Goal: Task Accomplishment & Management: Complete application form

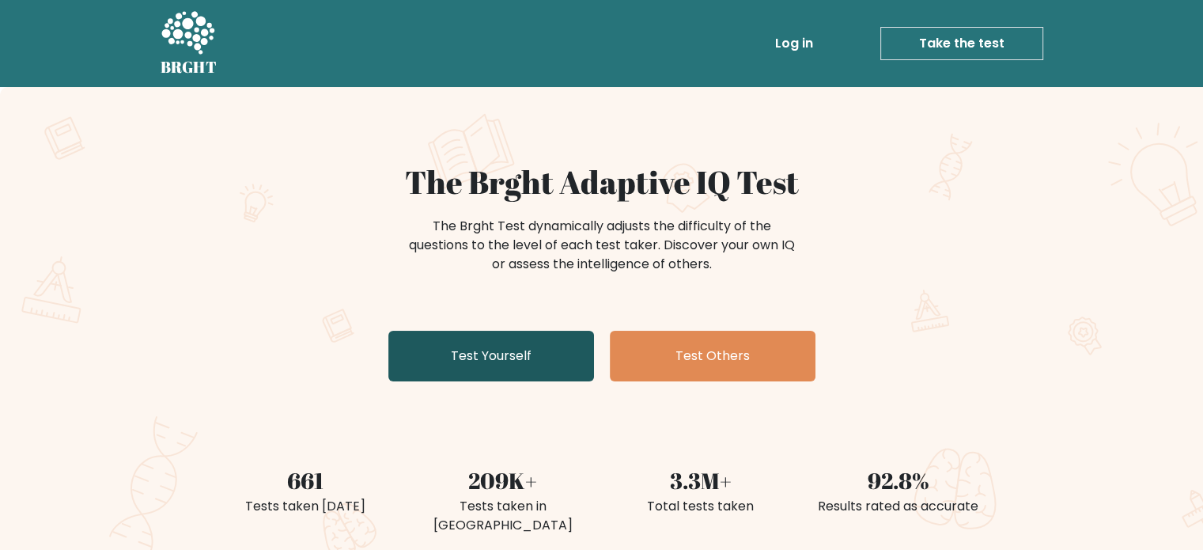
click at [467, 358] on link "Test Yourself" at bounding box center [491, 356] width 206 height 51
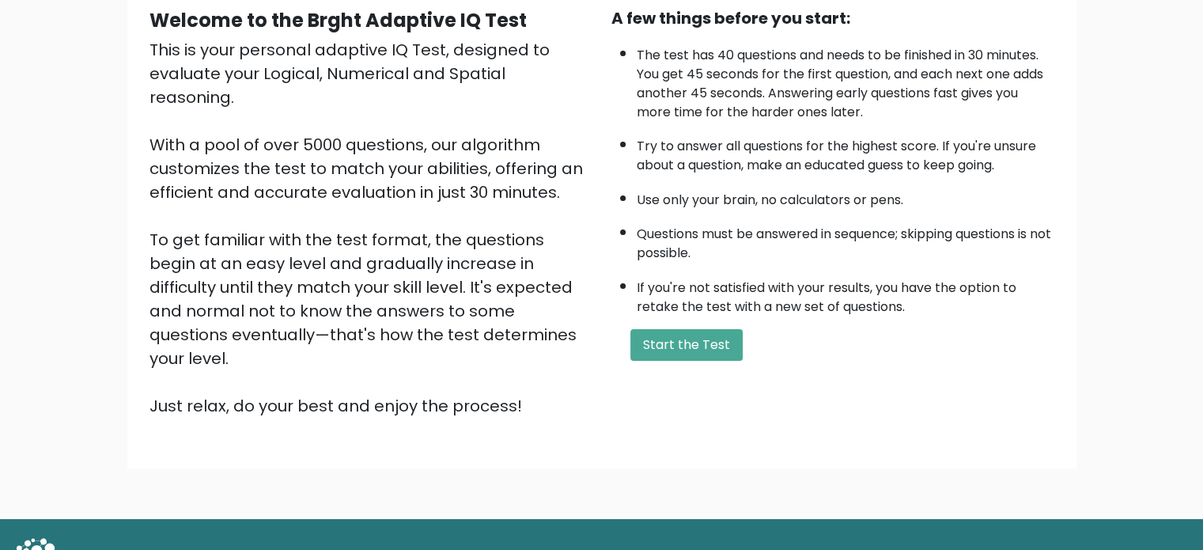
scroll to position [174, 0]
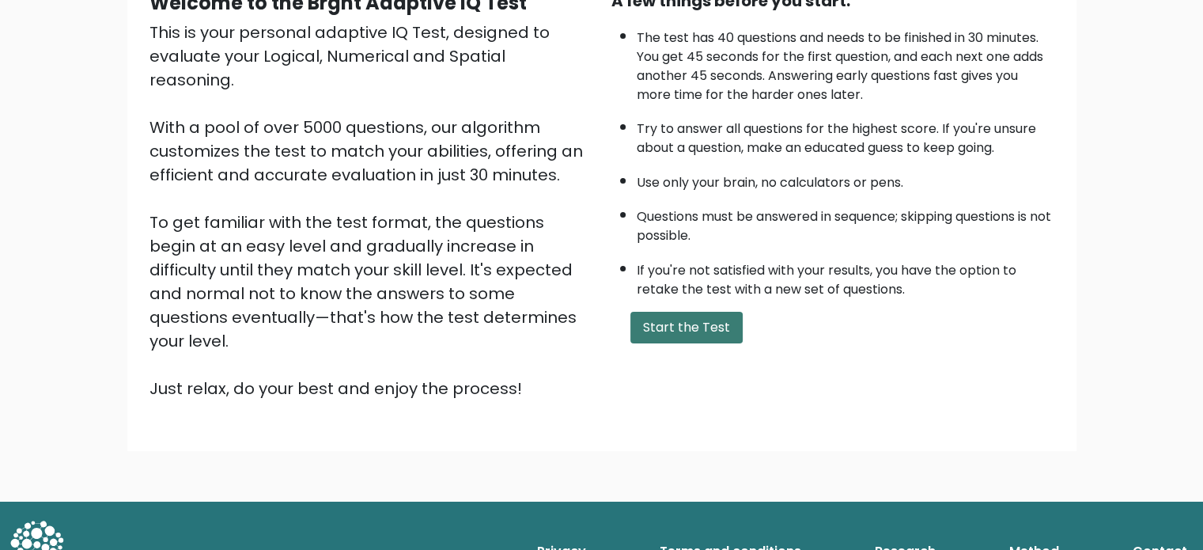
click at [659, 313] on button "Start the Test" at bounding box center [686, 328] width 112 height 32
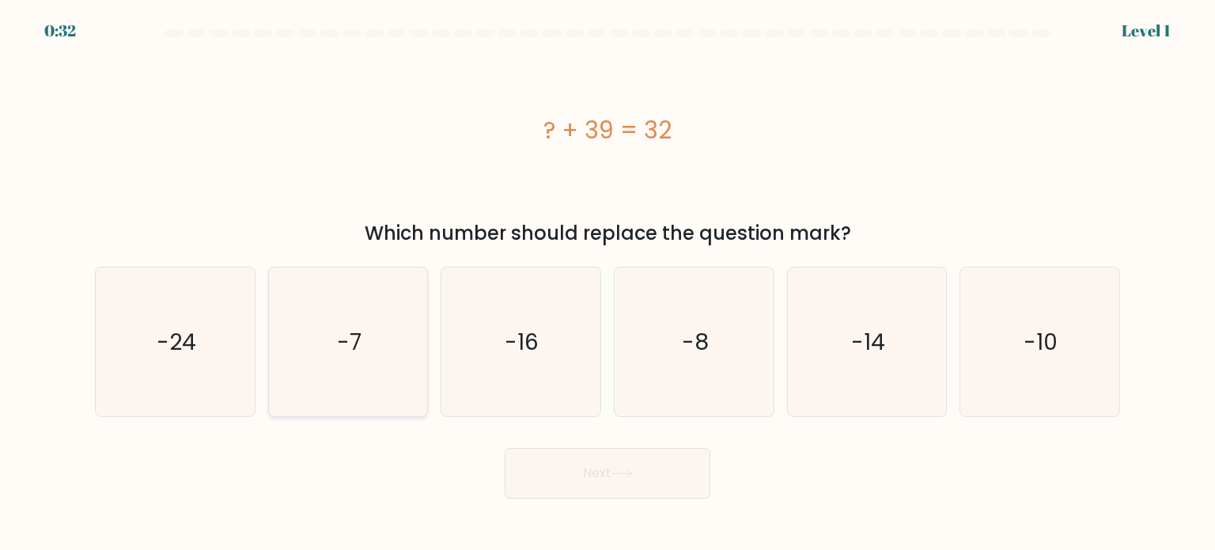
click at [307, 361] on icon "-7" at bounding box center [348, 341] width 149 height 149
click at [607, 283] on input "b. -7" at bounding box center [607, 279] width 1 height 8
radio input "true"
click at [593, 471] on button "Next" at bounding box center [607, 473] width 206 height 51
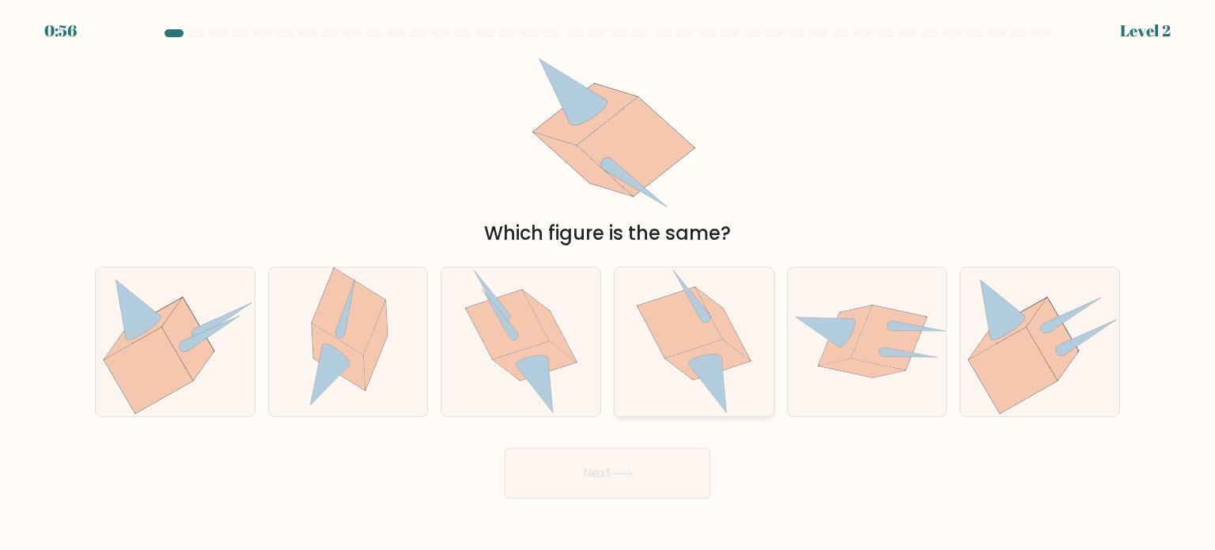
click at [693, 332] on icon at bounding box center [679, 322] width 85 height 70
click at [608, 283] on input "d." at bounding box center [607, 279] width 1 height 8
radio input "true"
click at [576, 464] on button "Next" at bounding box center [607, 473] width 206 height 51
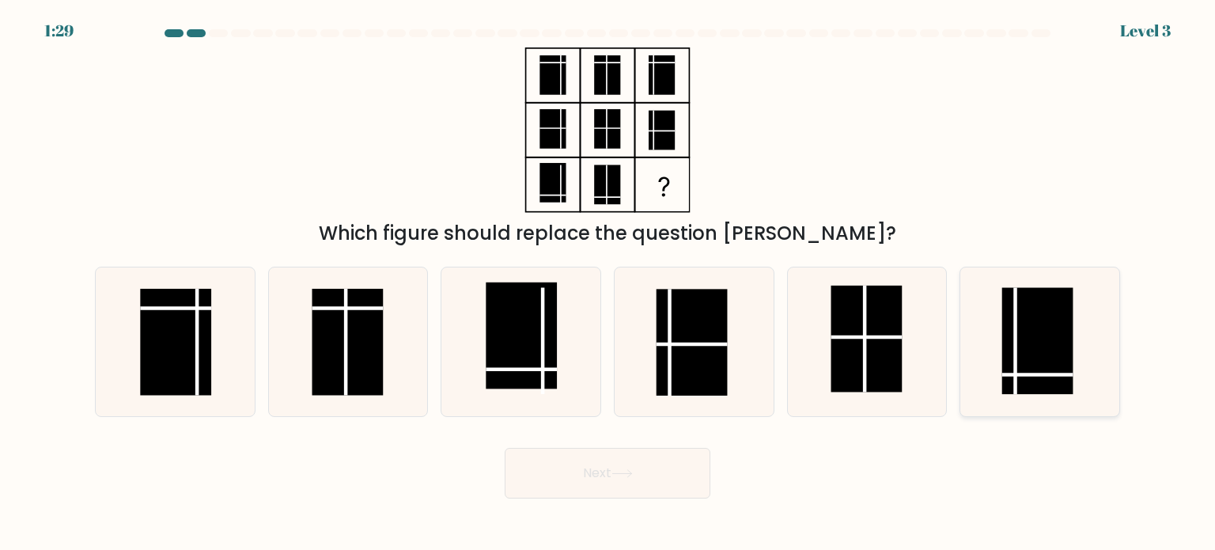
click at [1045, 331] on rect at bounding box center [1037, 340] width 71 height 107
click at [608, 283] on input "f." at bounding box center [607, 279] width 1 height 8
radio input "true"
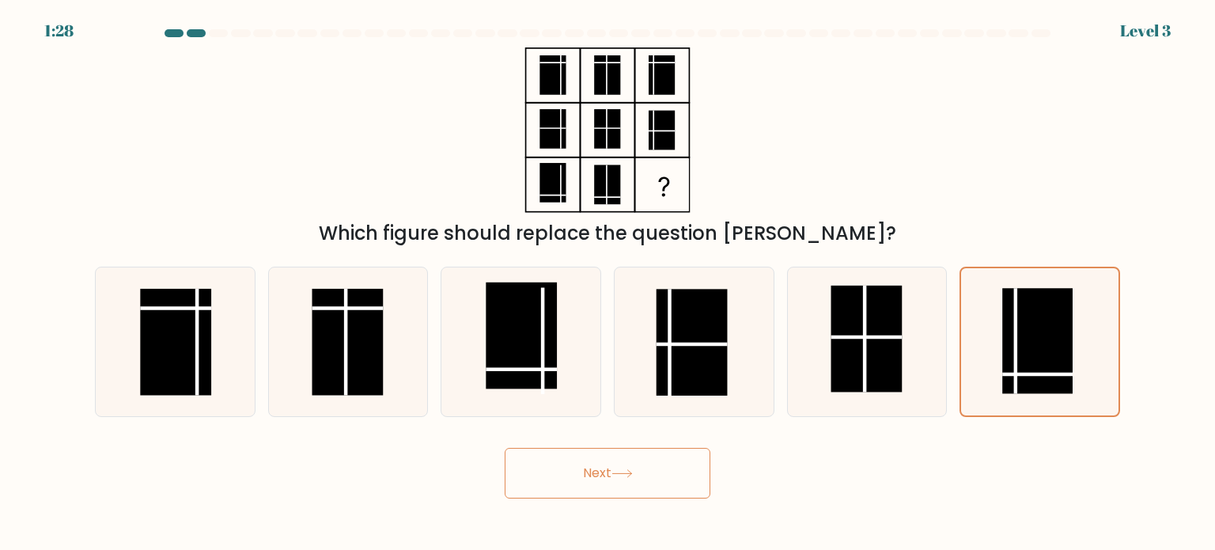
click at [712, 452] on div "Next" at bounding box center [607, 467] width 1044 height 62
click at [667, 459] on button "Next" at bounding box center [607, 473] width 206 height 51
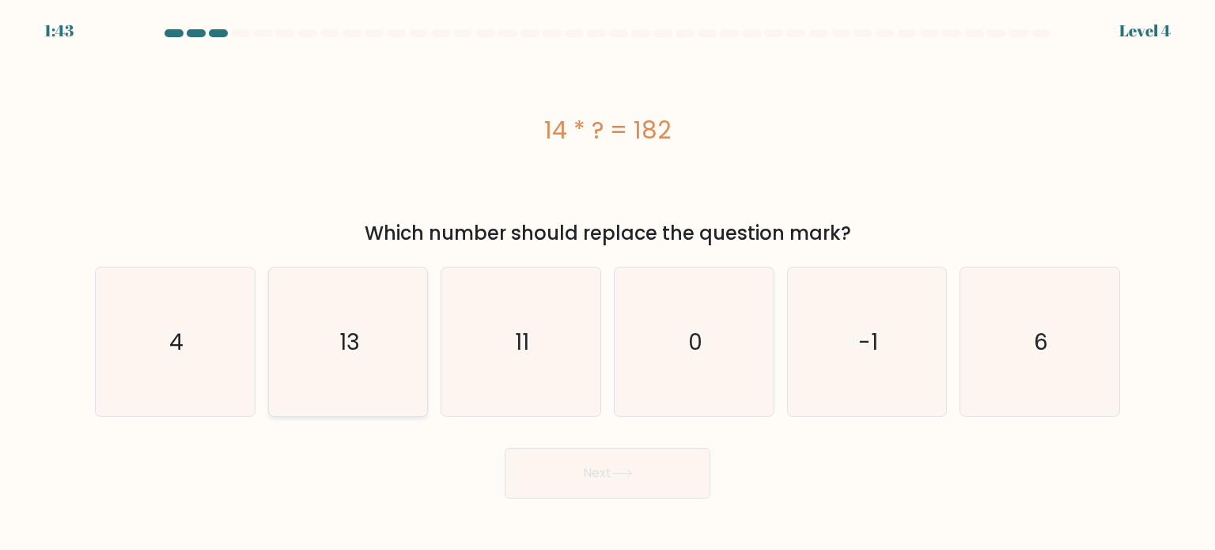
click at [297, 353] on icon "13" at bounding box center [348, 341] width 149 height 149
click at [607, 283] on input "b. 13" at bounding box center [607, 279] width 1 height 8
radio input "true"
click at [559, 477] on button "Next" at bounding box center [607, 473] width 206 height 51
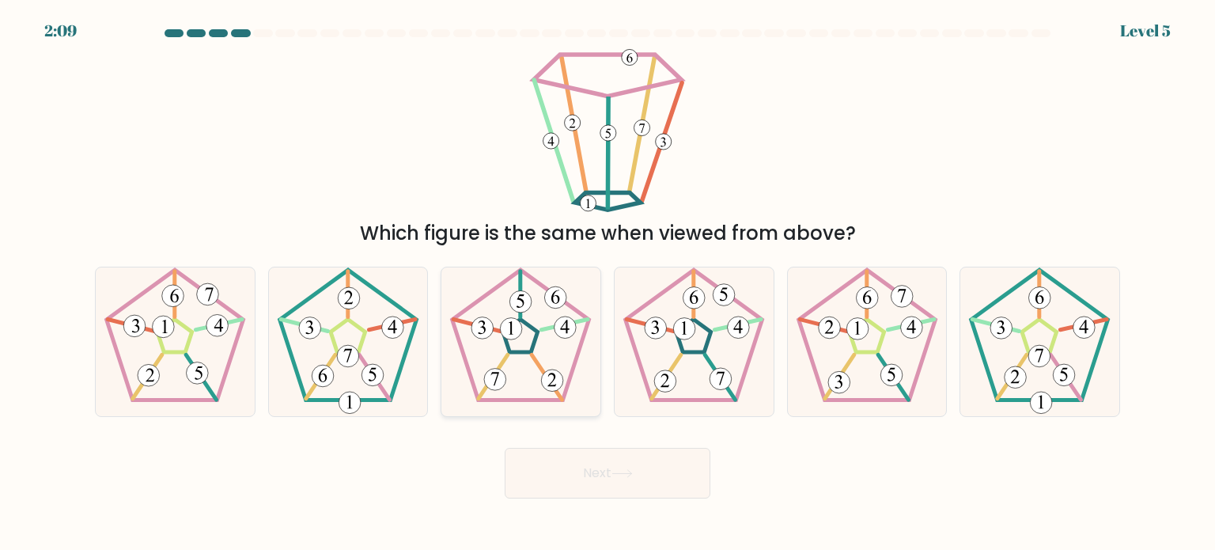
click at [552, 350] on icon at bounding box center [520, 341] width 149 height 149
click at [607, 283] on input "c." at bounding box center [607, 279] width 1 height 8
radio input "true"
click at [640, 495] on button "Next" at bounding box center [607, 473] width 206 height 51
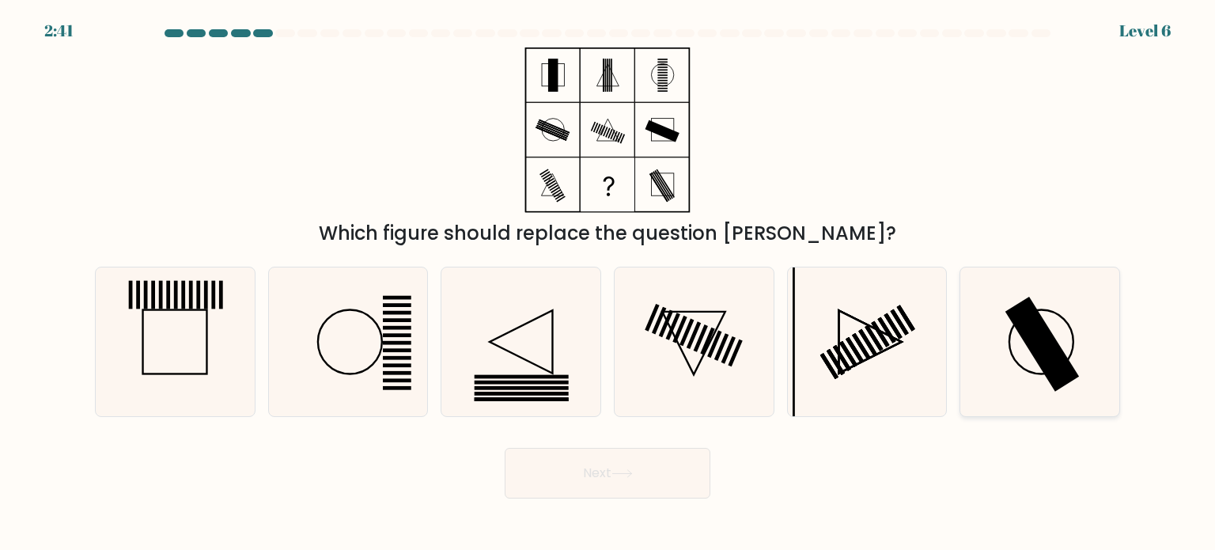
click at [1045, 366] on rect at bounding box center [1042, 343] width 74 height 95
click at [608, 283] on input "f." at bounding box center [607, 279] width 1 height 8
radio input "true"
click at [614, 504] on body "2:41 Level 6" at bounding box center [607, 275] width 1215 height 550
click at [613, 483] on button "Next" at bounding box center [607, 473] width 206 height 51
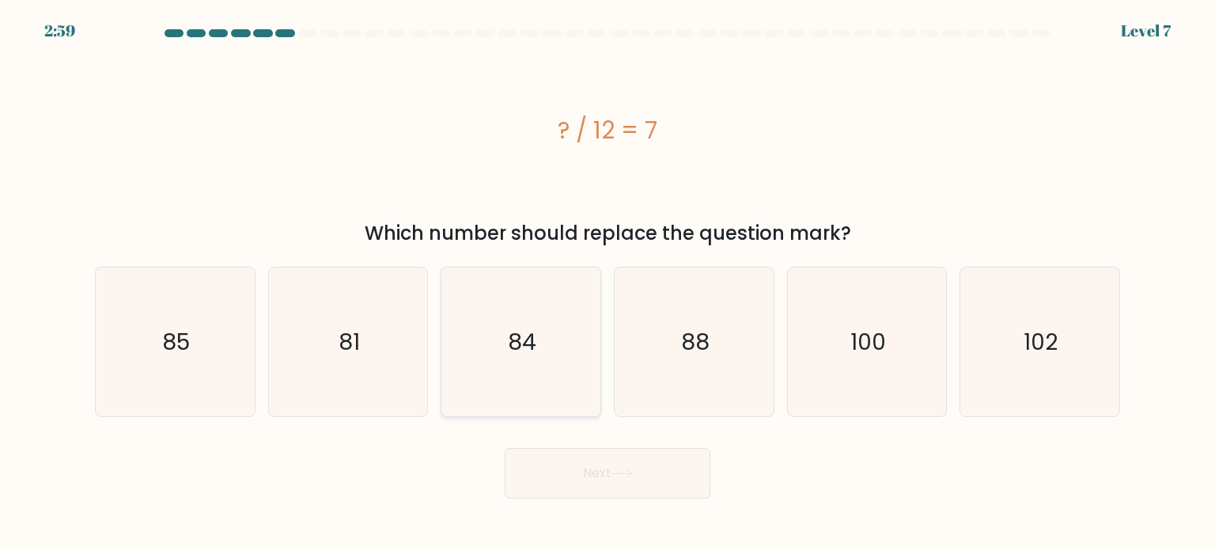
click at [521, 338] on text "84" at bounding box center [522, 341] width 28 height 32
click at [607, 283] on input "c. 84" at bounding box center [607, 279] width 1 height 8
radio input "true"
click at [631, 463] on button "Next" at bounding box center [607, 473] width 206 height 51
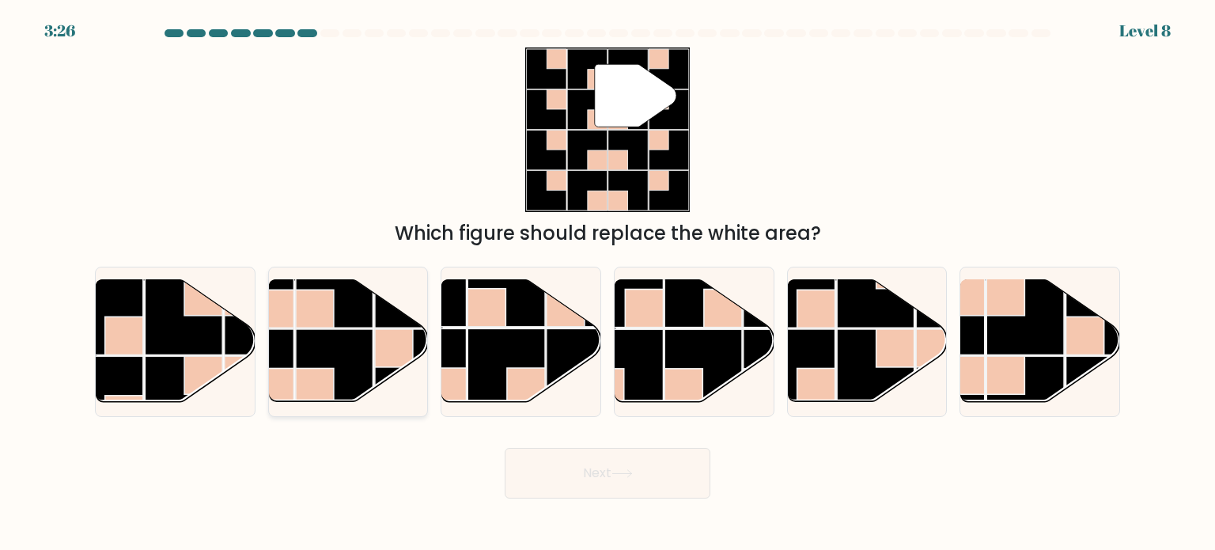
click at [309, 327] on rect at bounding box center [315, 309] width 38 height 38
click at [607, 283] on input "b." at bounding box center [607, 279] width 1 height 8
radio input "true"
click at [588, 467] on button "Next" at bounding box center [607, 473] width 206 height 51
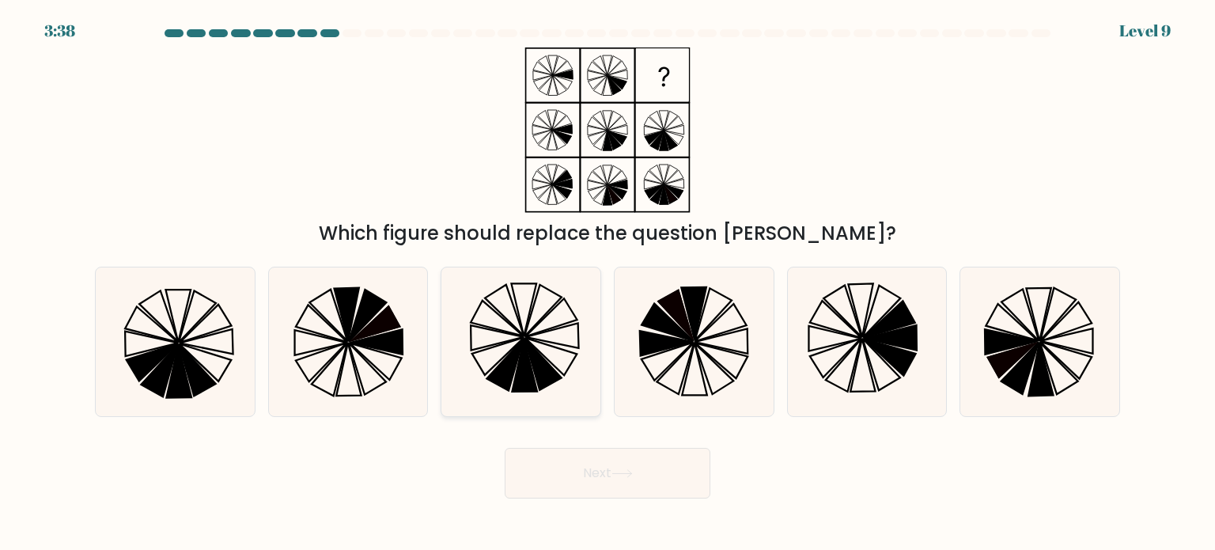
click at [516, 331] on icon at bounding box center [497, 318] width 53 height 36
click at [607, 283] on input "c." at bounding box center [607, 279] width 1 height 8
radio input "true"
click at [625, 474] on icon at bounding box center [621, 473] width 19 height 7
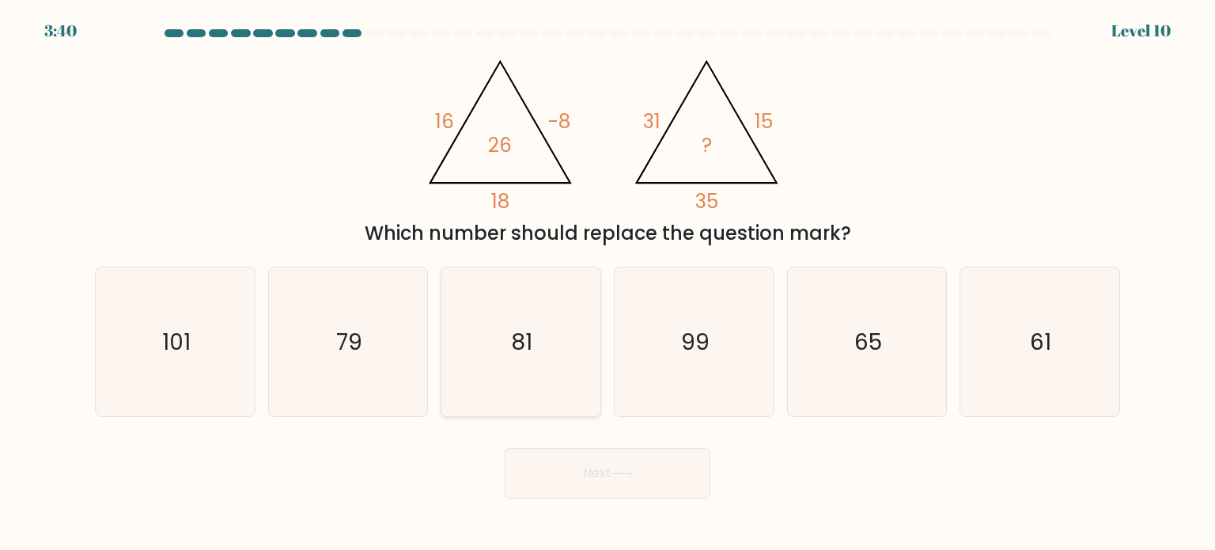
click at [481, 361] on icon "81" at bounding box center [520, 341] width 149 height 149
click at [607, 283] on input "c. 81" at bounding box center [607, 279] width 1 height 8
radio input "true"
click at [607, 485] on button "Next" at bounding box center [607, 473] width 206 height 51
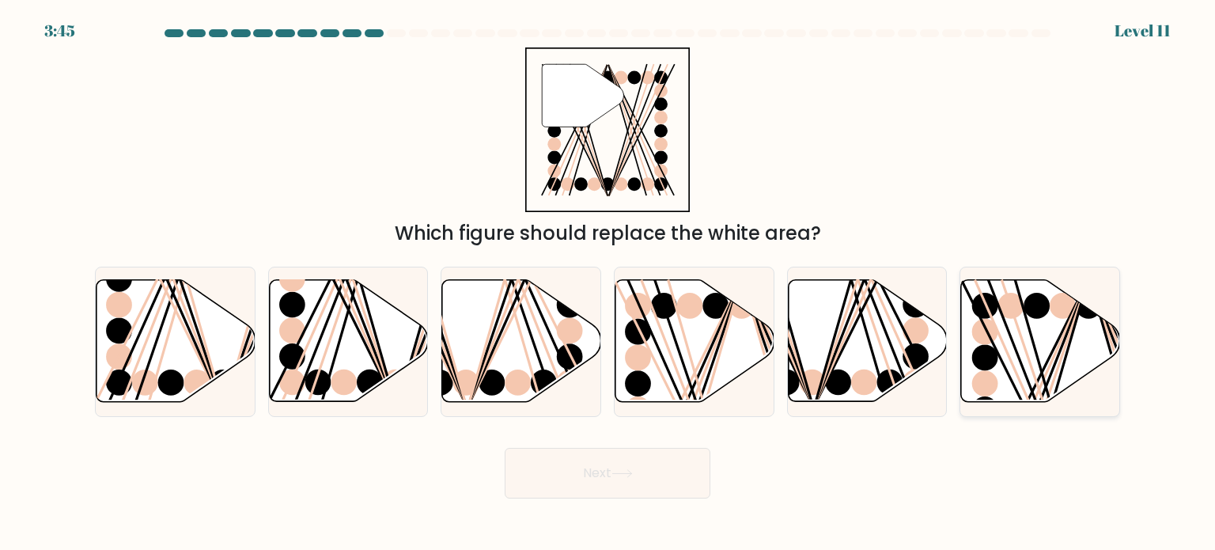
click at [1041, 368] on icon at bounding box center [1040, 341] width 159 height 122
click at [608, 283] on input "f." at bounding box center [607, 279] width 1 height 8
radio input "true"
click at [645, 467] on button "Next" at bounding box center [607, 473] width 206 height 51
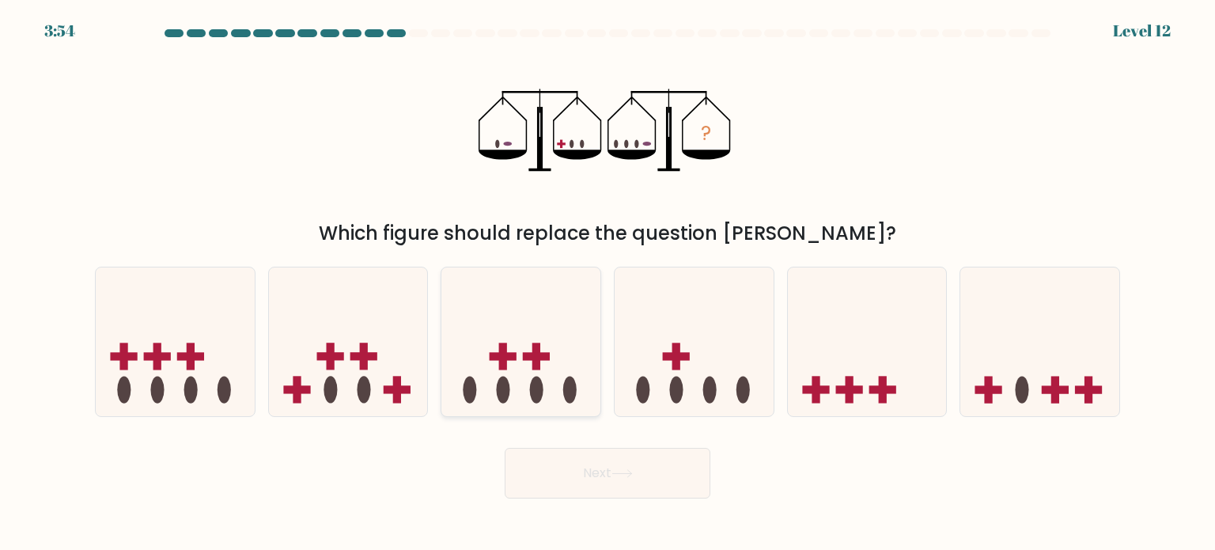
click at [536, 362] on rect at bounding box center [536, 355] width 8 height 27
click at [607, 283] on input "c." at bounding box center [607, 279] width 1 height 8
radio input "true"
click at [602, 475] on button "Next" at bounding box center [607, 473] width 206 height 51
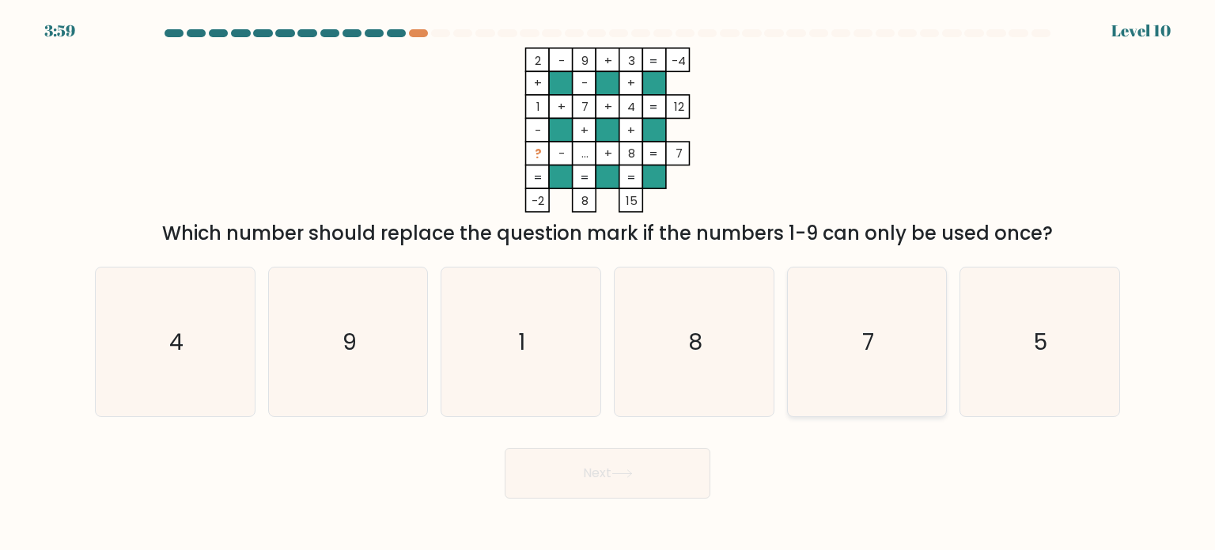
click at [842, 347] on icon "7" at bounding box center [866, 341] width 149 height 149
click at [608, 283] on input "e. 7" at bounding box center [607, 279] width 1 height 8
radio input "true"
click at [691, 483] on button "Next" at bounding box center [607, 473] width 206 height 51
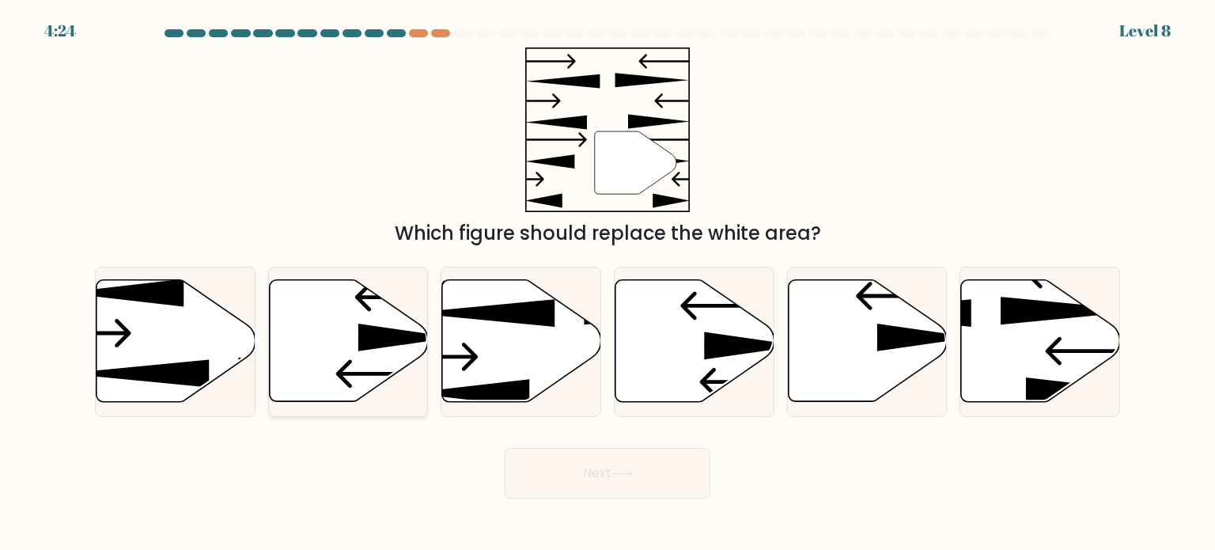
click at [378, 352] on icon at bounding box center [348, 341] width 159 height 122
click at [607, 283] on input "b." at bounding box center [607, 279] width 1 height 8
radio input "true"
click at [663, 461] on button "Next" at bounding box center [607, 473] width 206 height 51
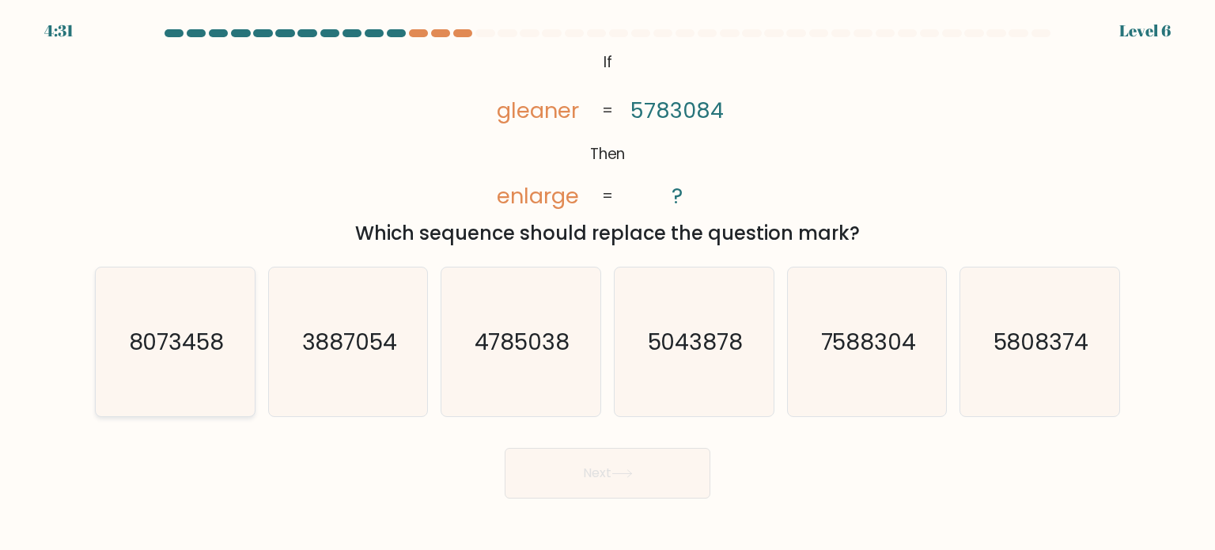
click at [199, 364] on icon "8073458" at bounding box center [174, 341] width 149 height 149
click at [607, 283] on input "a. 8073458" at bounding box center [607, 279] width 1 height 8
radio input "true"
click at [646, 479] on button "Next" at bounding box center [607, 473] width 206 height 51
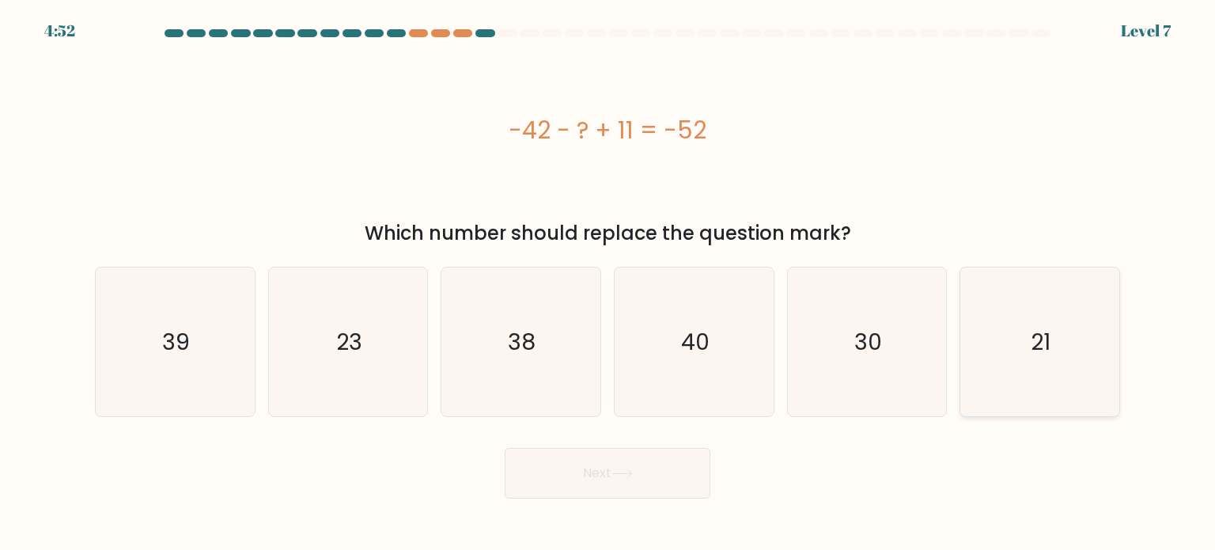
click at [996, 328] on icon "21" at bounding box center [1039, 341] width 149 height 149
click at [608, 283] on input "f. 21" at bounding box center [607, 279] width 1 height 8
radio input "true"
click at [686, 480] on button "Next" at bounding box center [607, 473] width 206 height 51
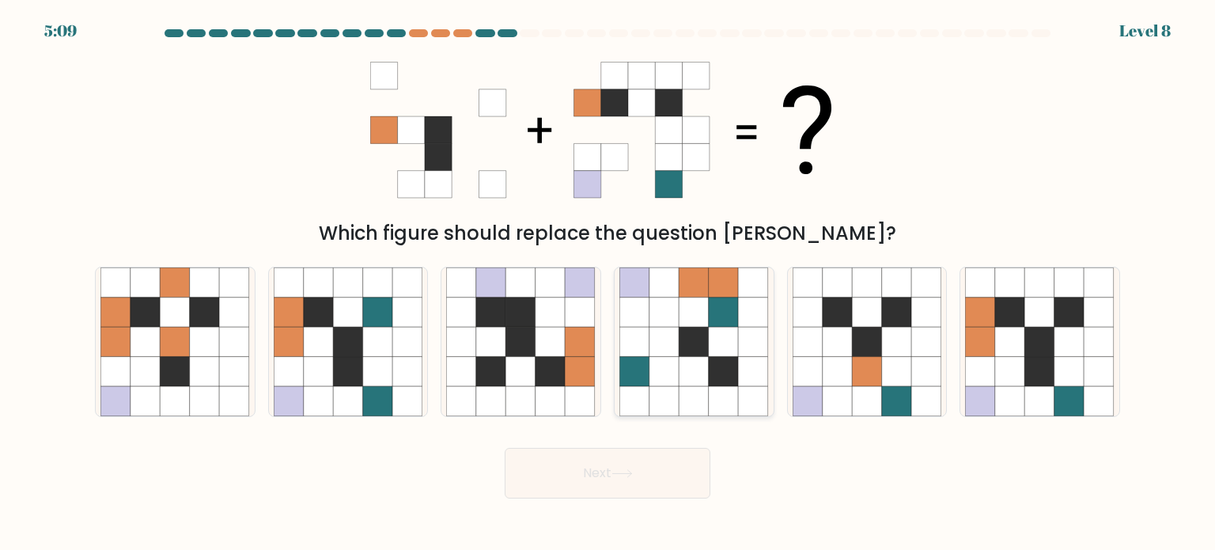
click at [659, 328] on icon at bounding box center [664, 342] width 30 height 30
click at [608, 283] on input "d." at bounding box center [607, 279] width 1 height 8
radio input "true"
click at [582, 465] on button "Next" at bounding box center [607, 473] width 206 height 51
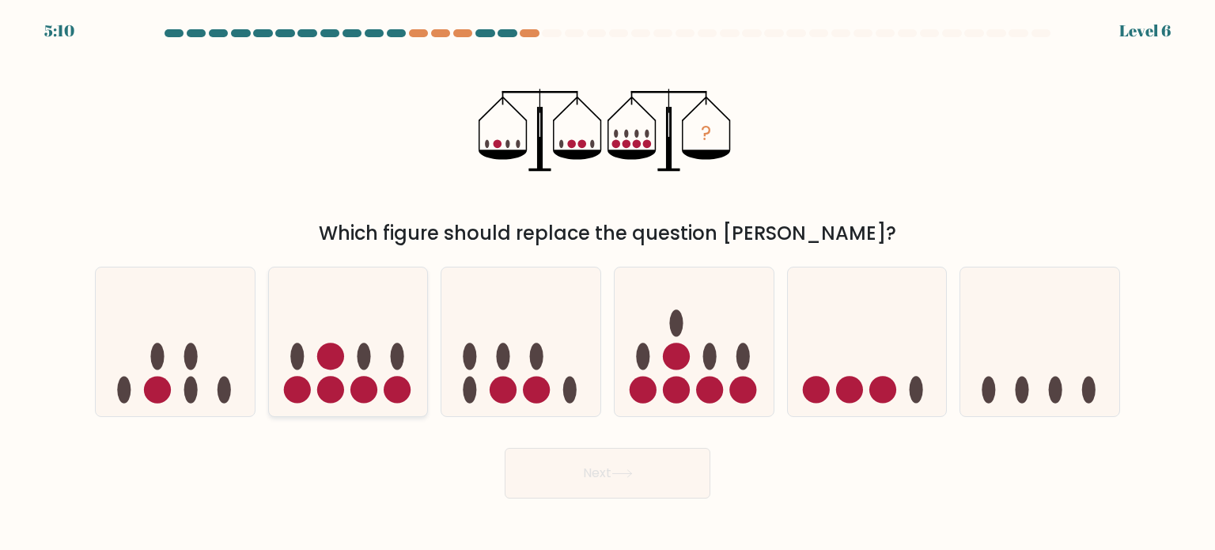
click at [340, 350] on circle at bounding box center [330, 355] width 27 height 27
click at [607, 283] on input "b." at bounding box center [607, 279] width 1 height 8
radio input "true"
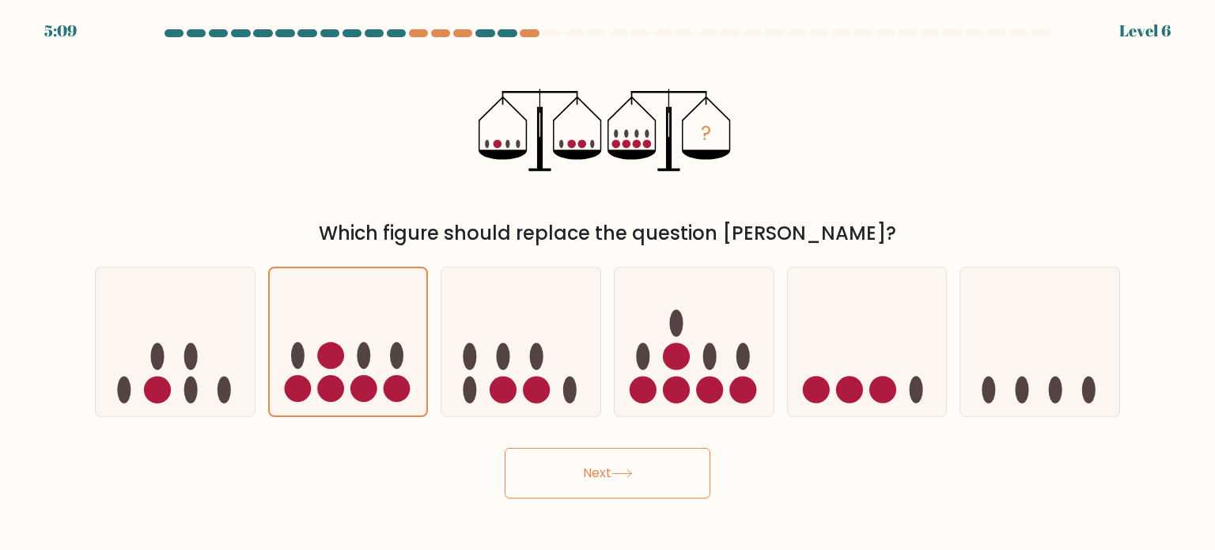
click at [563, 463] on button "Next" at bounding box center [607, 473] width 206 height 51
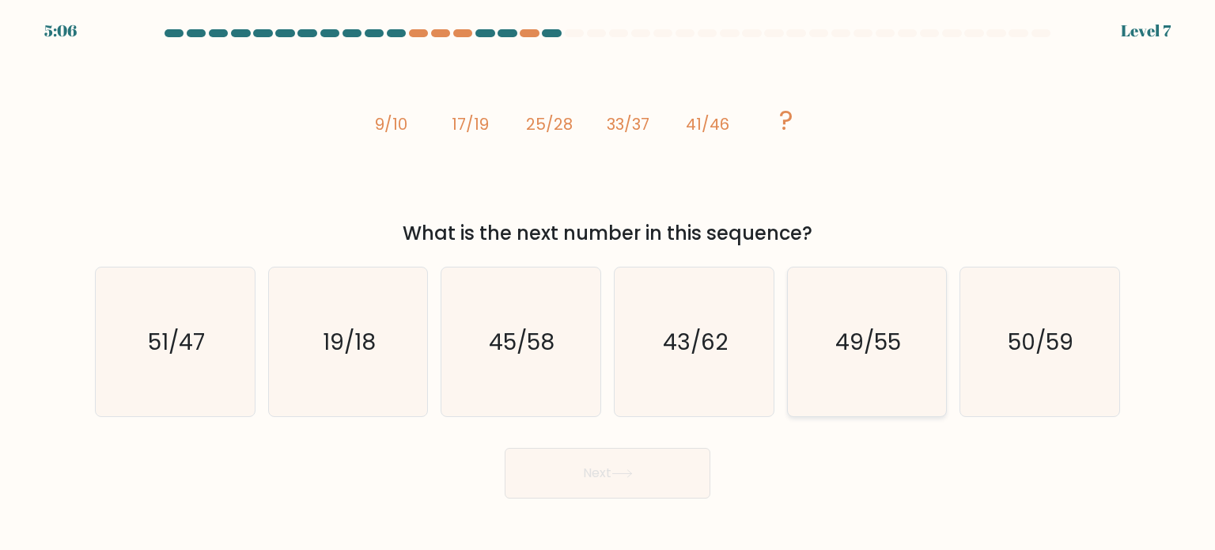
click at [900, 399] on icon "49/55" at bounding box center [866, 341] width 149 height 149
click at [608, 283] on input "e. 49/55" at bounding box center [607, 279] width 1 height 8
radio input "true"
click at [682, 467] on button "Next" at bounding box center [607, 473] width 206 height 51
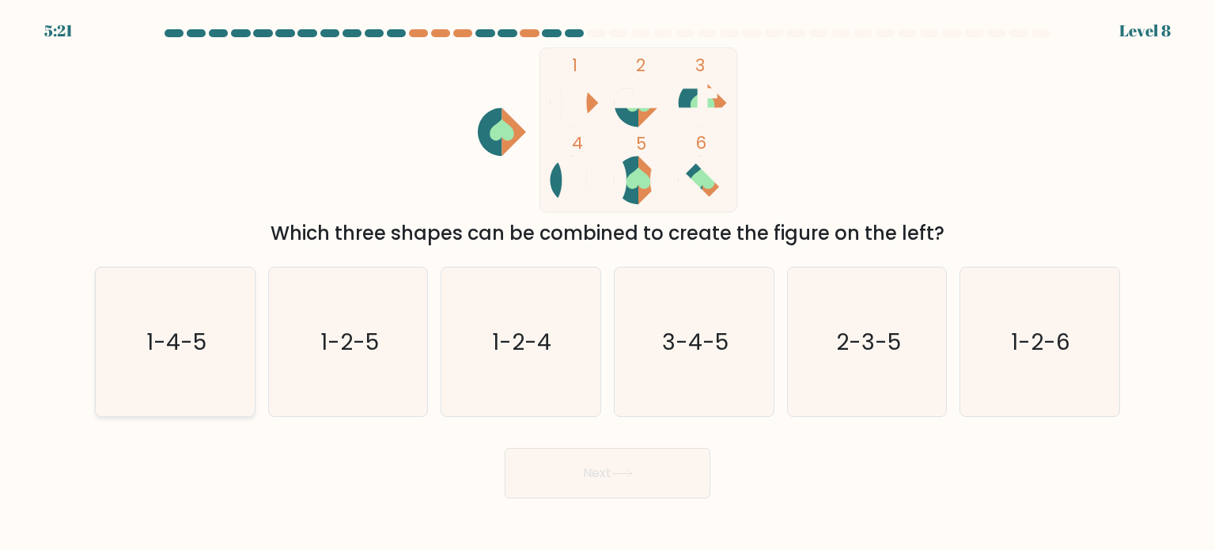
click at [224, 359] on icon "1-4-5" at bounding box center [174, 341] width 149 height 149
click at [607, 283] on input "a. 1-4-5" at bounding box center [607, 279] width 1 height 8
radio input "true"
click at [619, 458] on button "Next" at bounding box center [607, 473] width 206 height 51
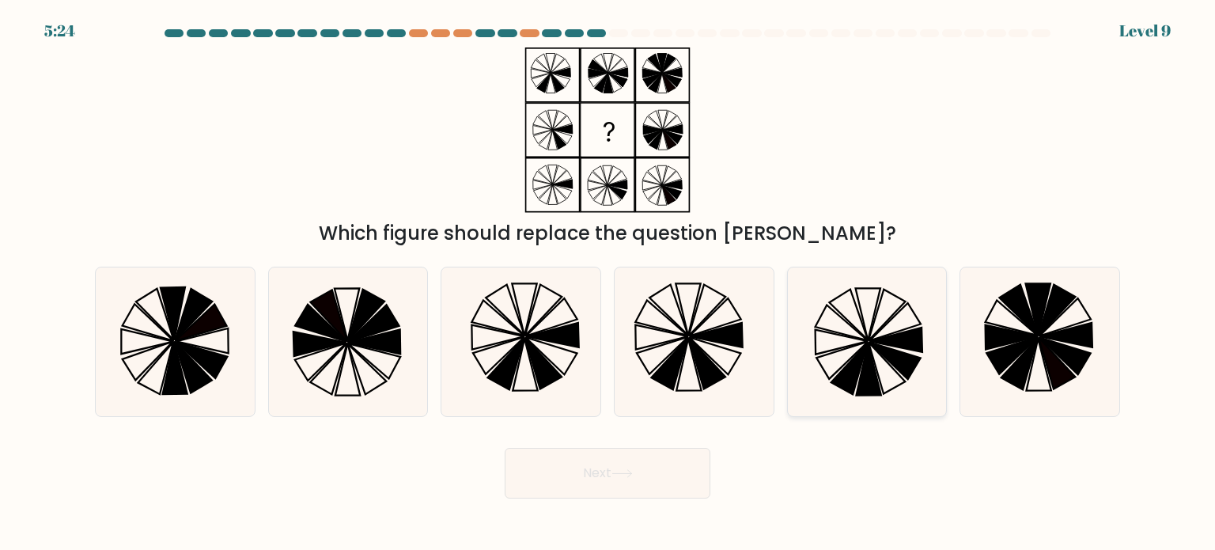
click at [865, 331] on icon at bounding box center [848, 314] width 39 height 51
click at [608, 283] on input "e." at bounding box center [607, 279] width 1 height 8
radio input "true"
click at [580, 486] on button "Next" at bounding box center [607, 473] width 206 height 51
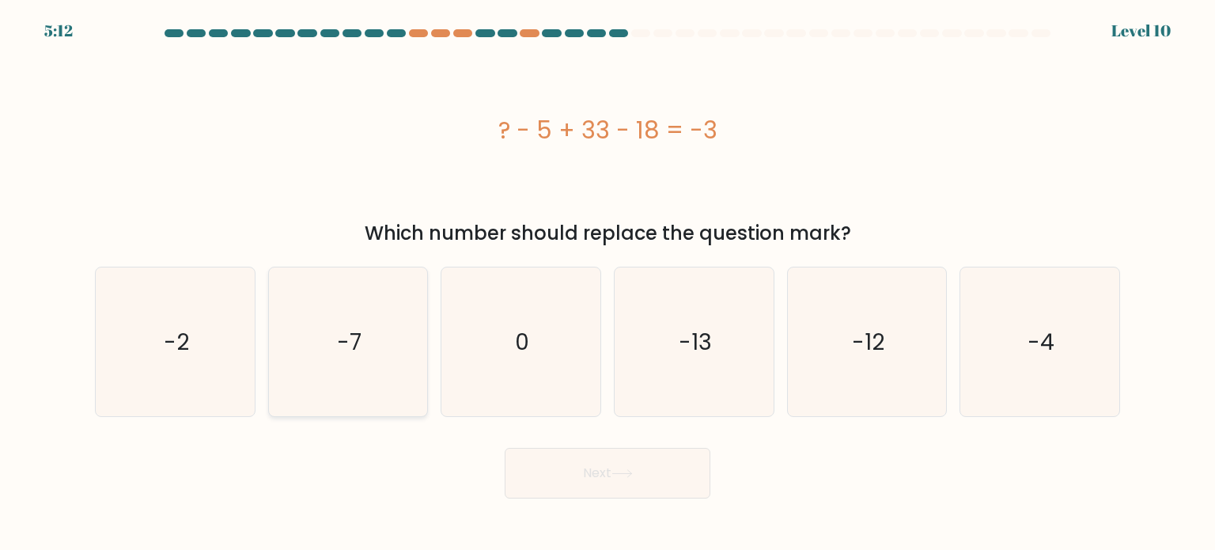
click at [350, 332] on text "-7" at bounding box center [349, 341] width 25 height 32
click at [607, 283] on input "b. -7" at bounding box center [607, 279] width 1 height 8
radio input "true"
click at [588, 486] on button "Next" at bounding box center [607, 473] width 206 height 51
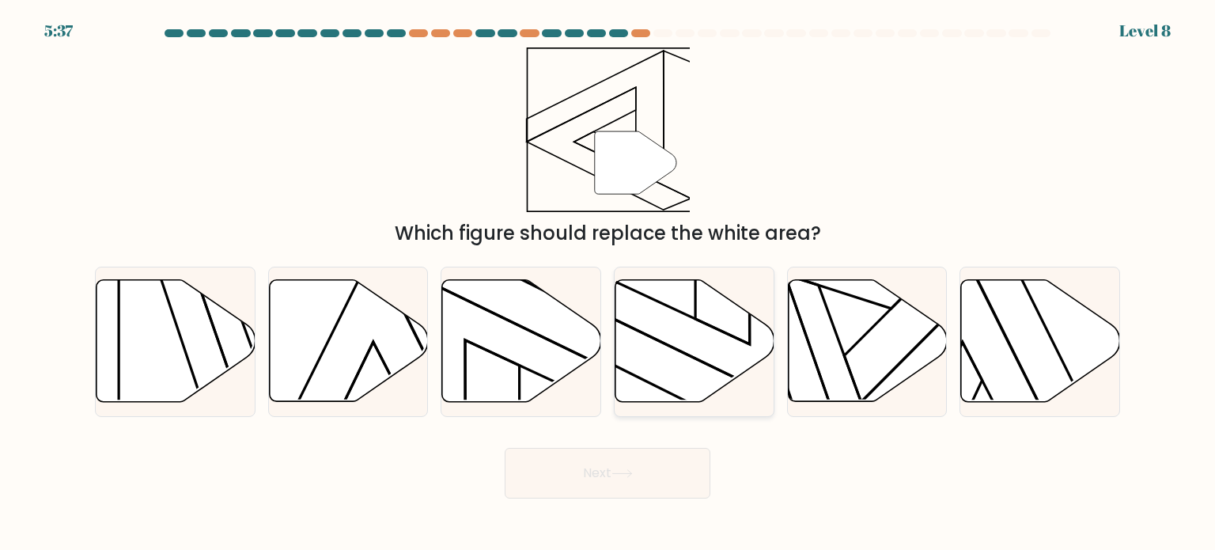
click at [651, 310] on icon at bounding box center [694, 341] width 159 height 122
click at [608, 283] on input "d." at bounding box center [607, 279] width 1 height 8
radio input "true"
click at [624, 464] on button "Next" at bounding box center [607, 473] width 206 height 51
click at [606, 465] on button "Next" at bounding box center [607, 473] width 206 height 51
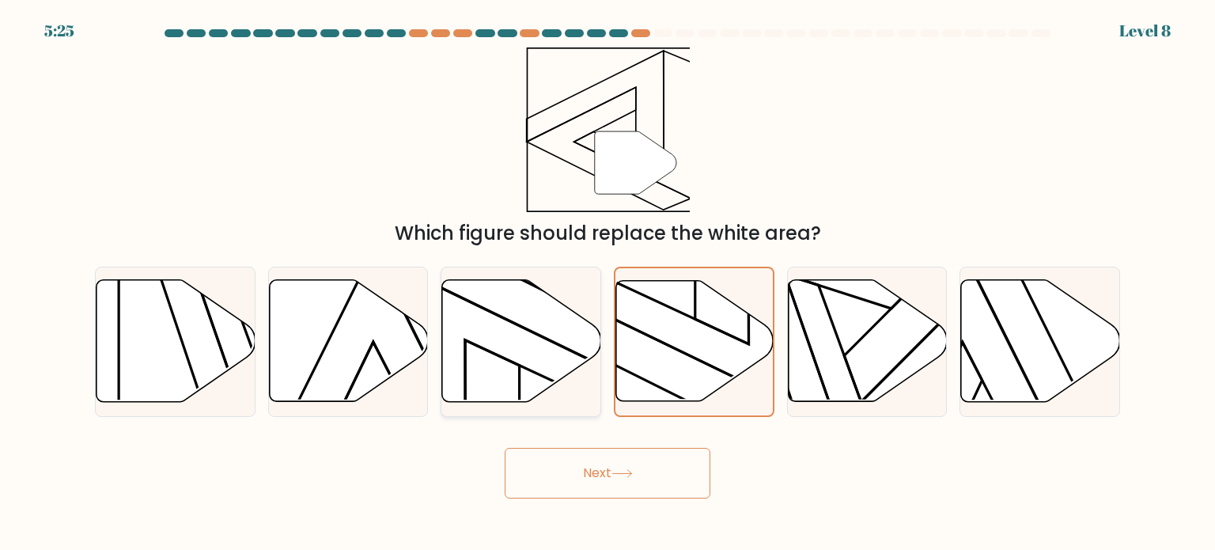
click at [561, 363] on icon at bounding box center [521, 341] width 159 height 122
click at [607, 283] on input "c." at bounding box center [607, 279] width 1 height 8
radio input "true"
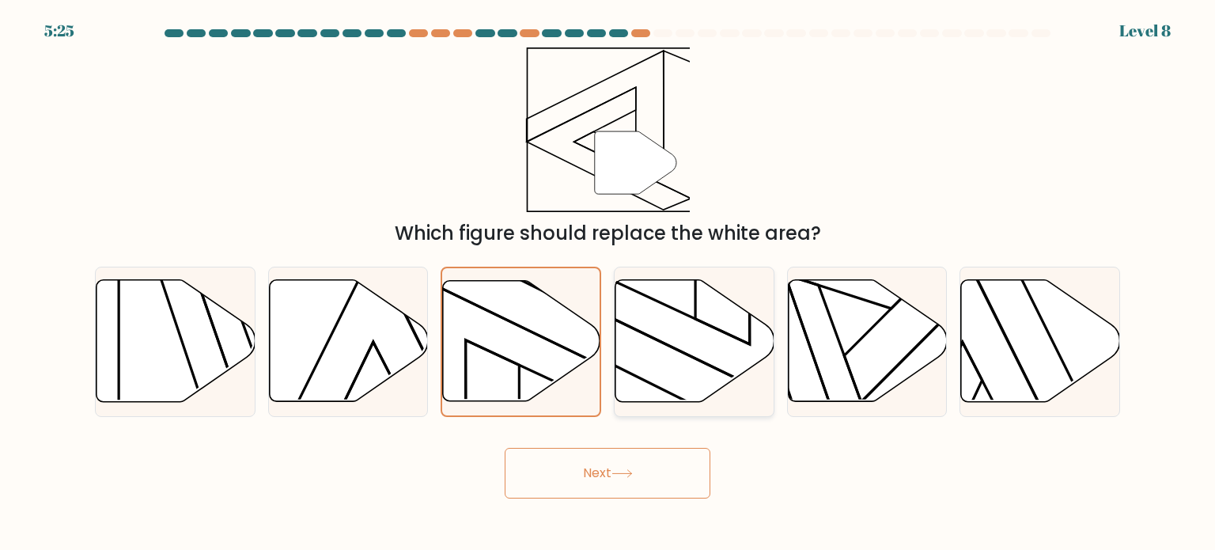
click at [648, 360] on icon at bounding box center [694, 341] width 159 height 122
click at [608, 283] on input "d." at bounding box center [607, 279] width 1 height 8
radio input "true"
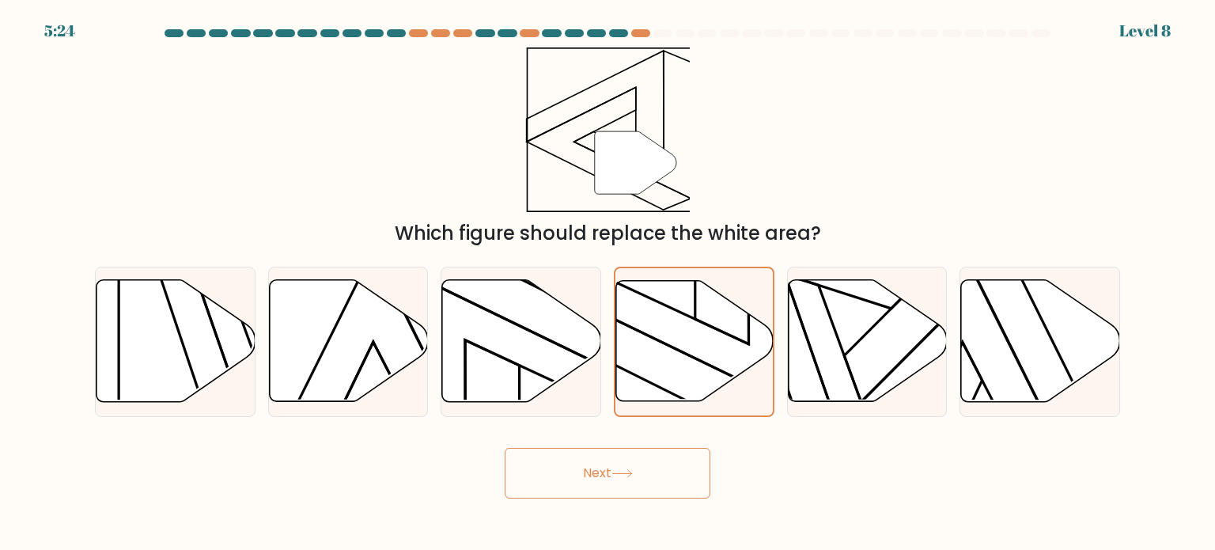
click at [619, 473] on icon at bounding box center [621, 473] width 21 height 9
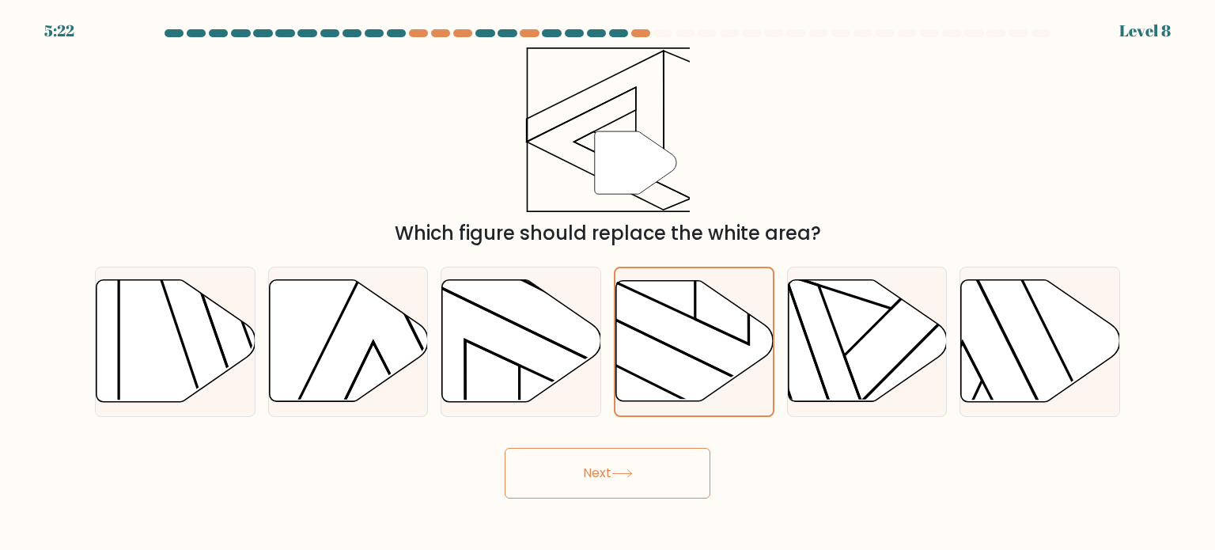
click at [619, 473] on icon at bounding box center [621, 473] width 21 height 9
click at [504, 448] on button "Next" at bounding box center [607, 473] width 206 height 51
click at [518, 396] on icon at bounding box center [521, 341] width 159 height 122
click at [607, 283] on input "c." at bounding box center [607, 279] width 1 height 8
radio input "true"
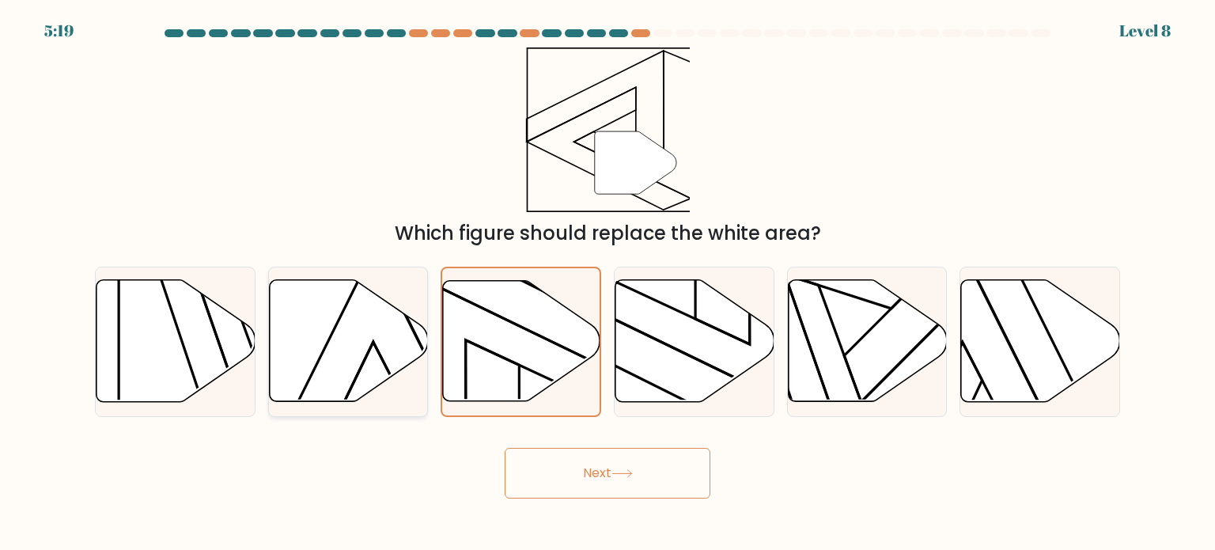
click at [356, 361] on icon at bounding box center [348, 341] width 159 height 122
click at [607, 283] on input "b." at bounding box center [607, 279] width 1 height 8
radio input "true"
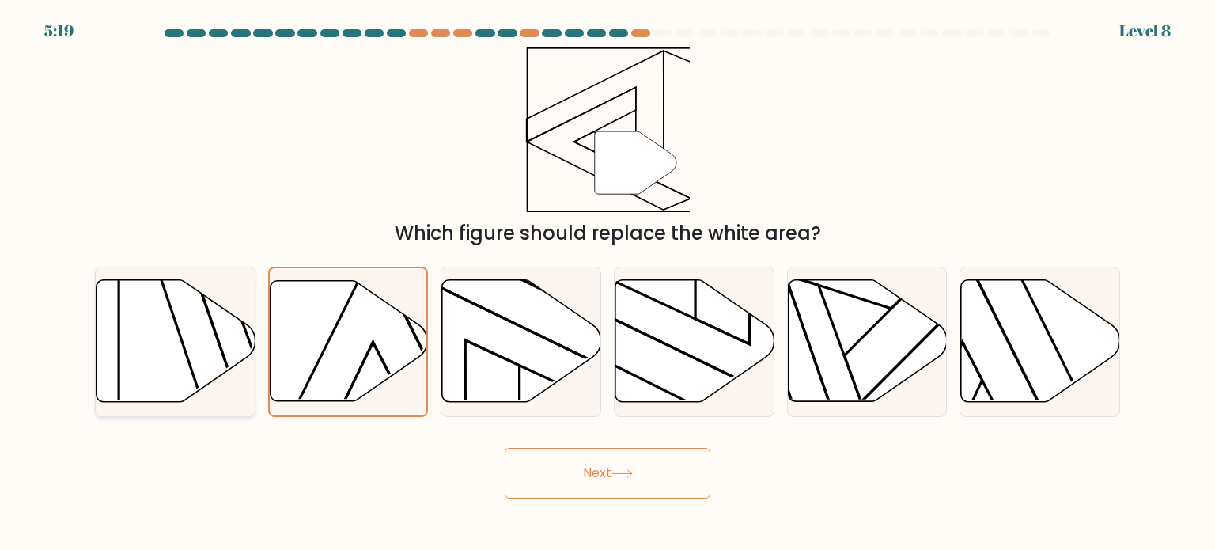
click at [199, 336] on icon at bounding box center [175, 341] width 159 height 122
click at [607, 283] on input "a." at bounding box center [607, 279] width 1 height 8
radio input "true"
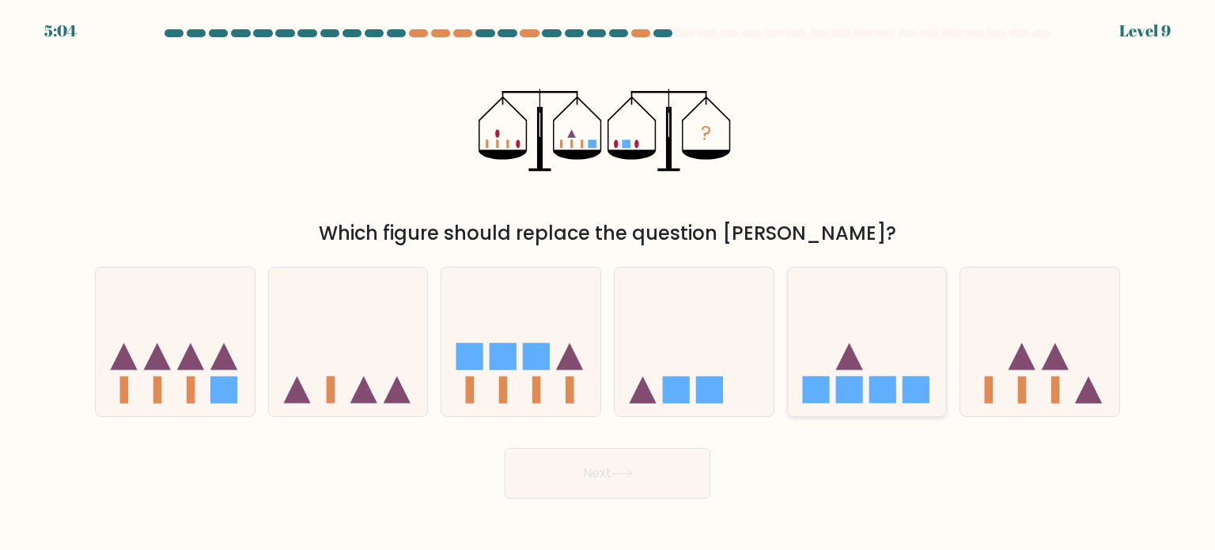
click at [829, 388] on rect at bounding box center [815, 389] width 27 height 27
click at [608, 283] on input "e." at bounding box center [607, 279] width 1 height 8
radio input "true"
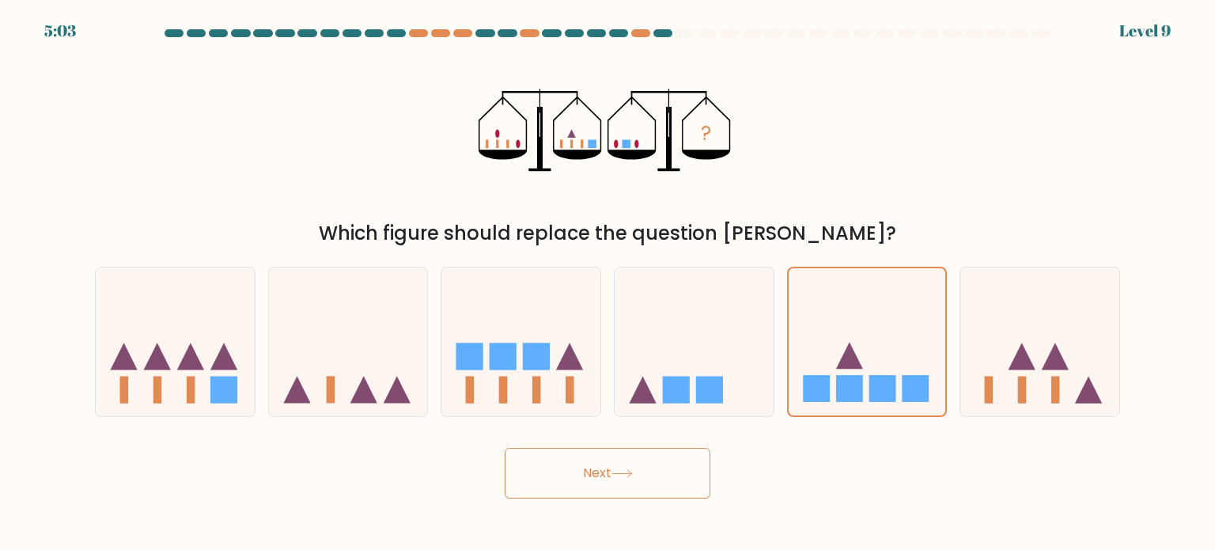
click at [621, 471] on icon at bounding box center [621, 473] width 21 height 9
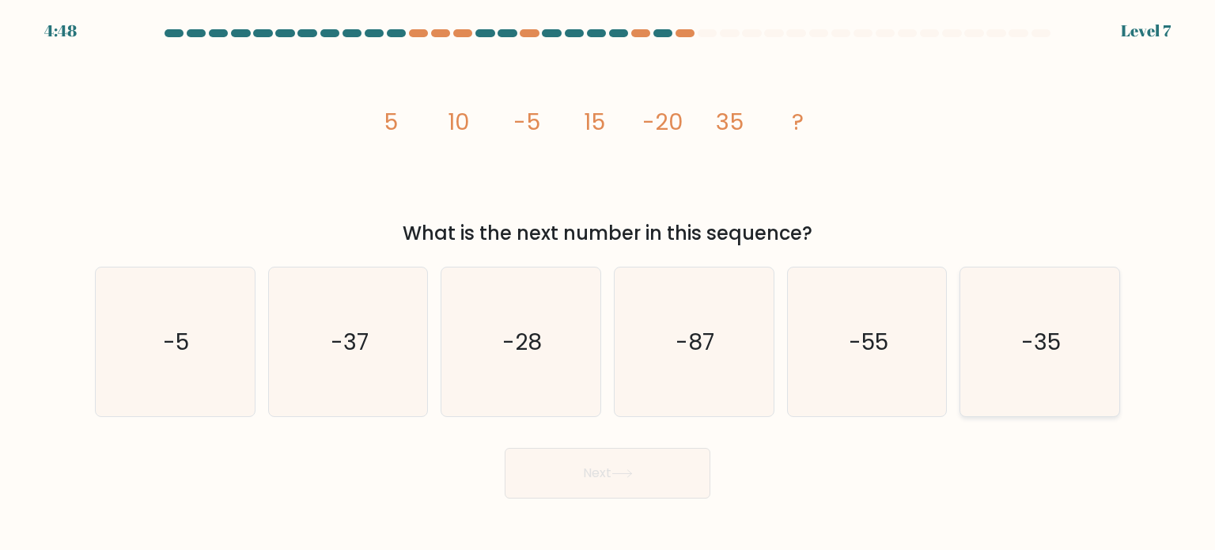
click at [1017, 390] on icon "-35" at bounding box center [1039, 341] width 149 height 149
click at [608, 283] on input "f. -35" at bounding box center [607, 279] width 1 height 8
radio input "true"
click at [549, 450] on button "Next" at bounding box center [607, 473] width 206 height 51
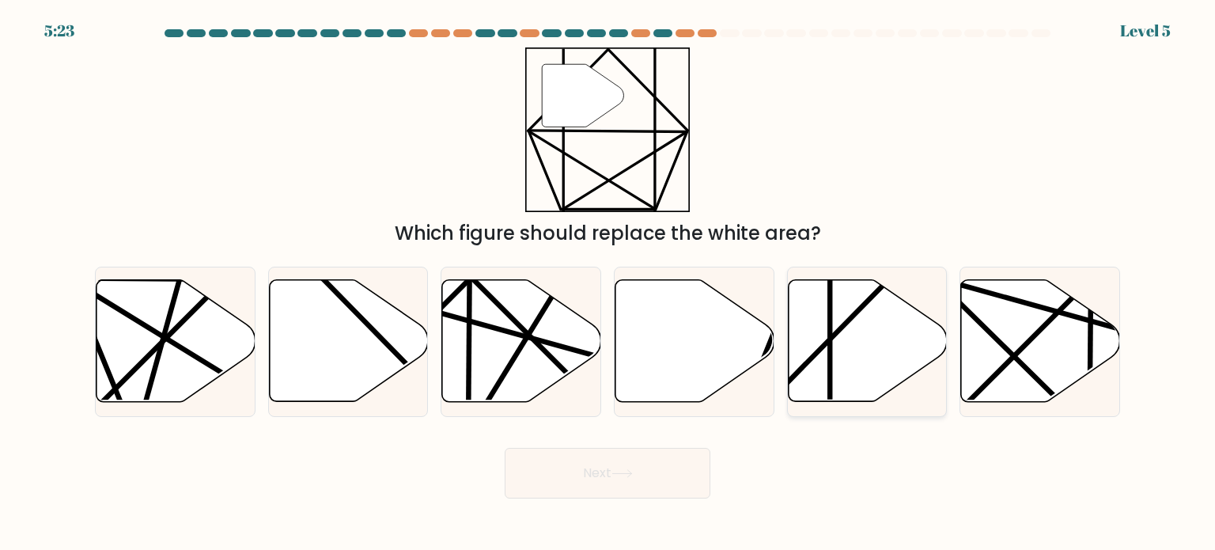
click at [889, 372] on icon at bounding box center [867, 341] width 159 height 122
click at [608, 283] on input "e." at bounding box center [607, 279] width 1 height 8
radio input "true"
click at [545, 482] on button "Next" at bounding box center [607, 473] width 206 height 51
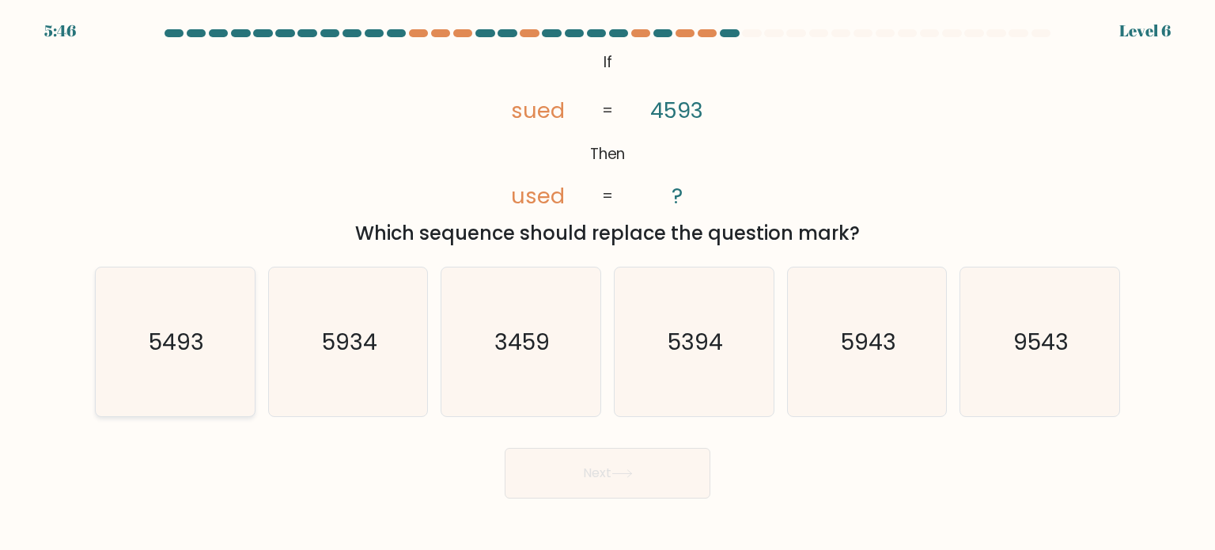
click at [176, 366] on icon "5493" at bounding box center [174, 341] width 149 height 149
click at [607, 283] on input "a. 5493" at bounding box center [607, 279] width 1 height 8
radio input "true"
click at [664, 482] on button "Next" at bounding box center [607, 473] width 206 height 51
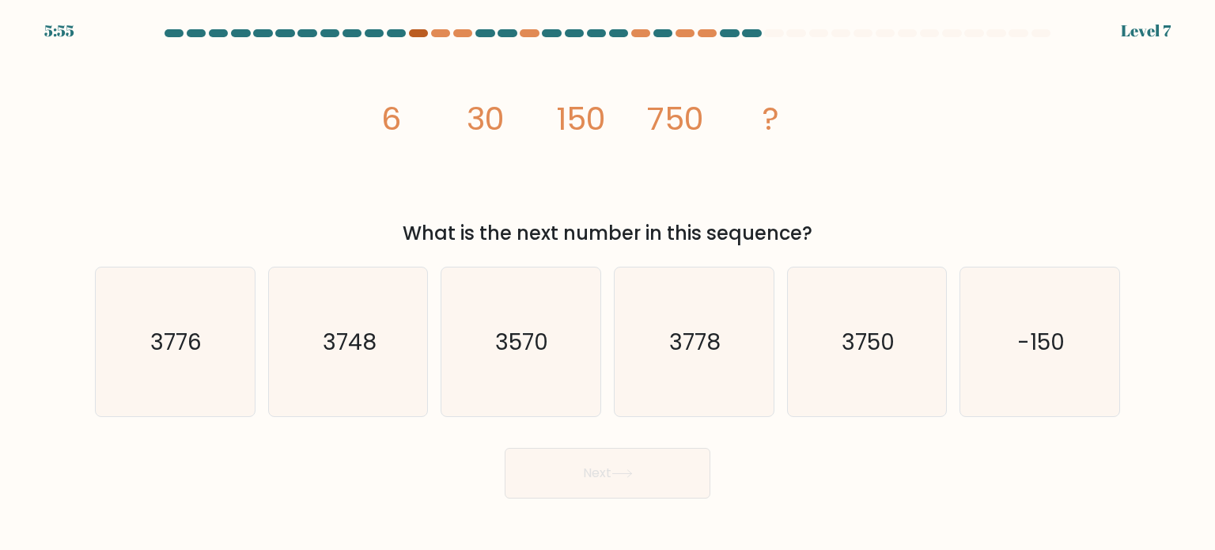
click at [418, 33] on div at bounding box center [418, 33] width 19 height 8
drag, startPoint x: 708, startPoint y: 35, endPoint x: 695, endPoint y: 36, distance: 12.7
click at [705, 36] on div at bounding box center [706, 33] width 19 height 8
drag, startPoint x: 690, startPoint y: 36, endPoint x: 680, endPoint y: 37, distance: 10.4
click at [686, 37] on div at bounding box center [607, 36] width 1044 height 14
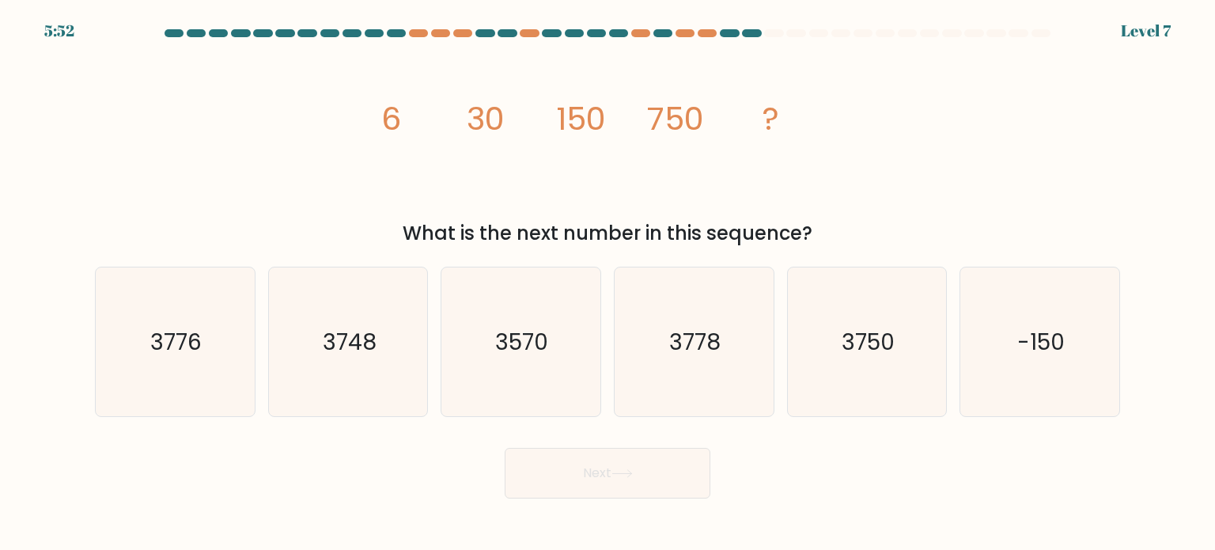
drag, startPoint x: 671, startPoint y: 40, endPoint x: 659, endPoint y: 42, distance: 11.2
click at [660, 42] on div at bounding box center [607, 36] width 1044 height 14
click at [635, 32] on div at bounding box center [640, 33] width 19 height 8
click at [907, 357] on icon "3750" at bounding box center [866, 341] width 149 height 149
click at [608, 283] on input "e. 3750" at bounding box center [607, 279] width 1 height 8
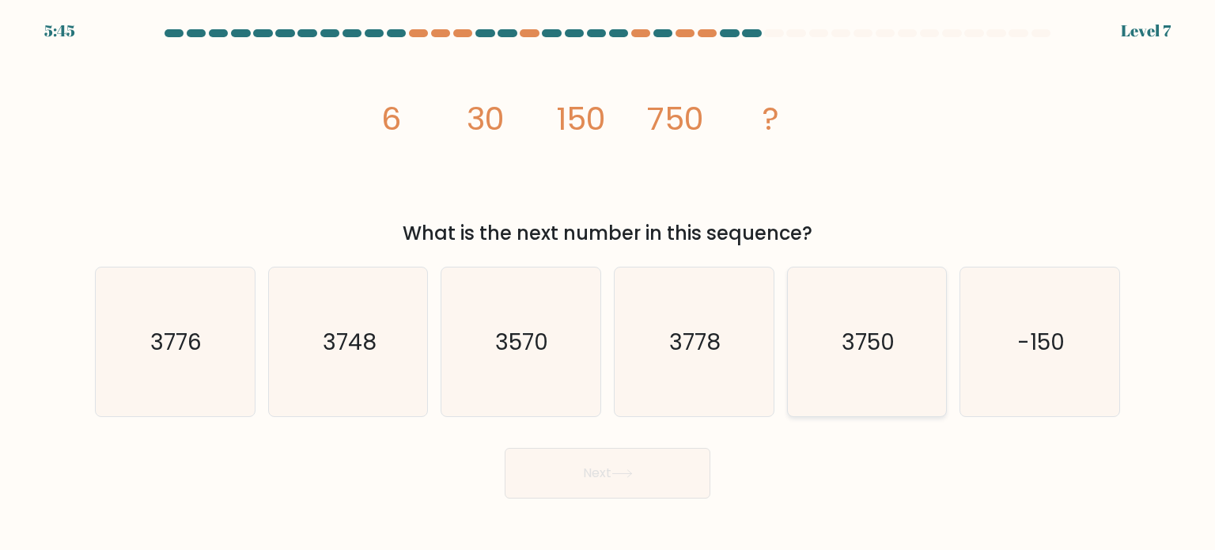
radio input "true"
click at [690, 460] on button "Next" at bounding box center [607, 473] width 206 height 51
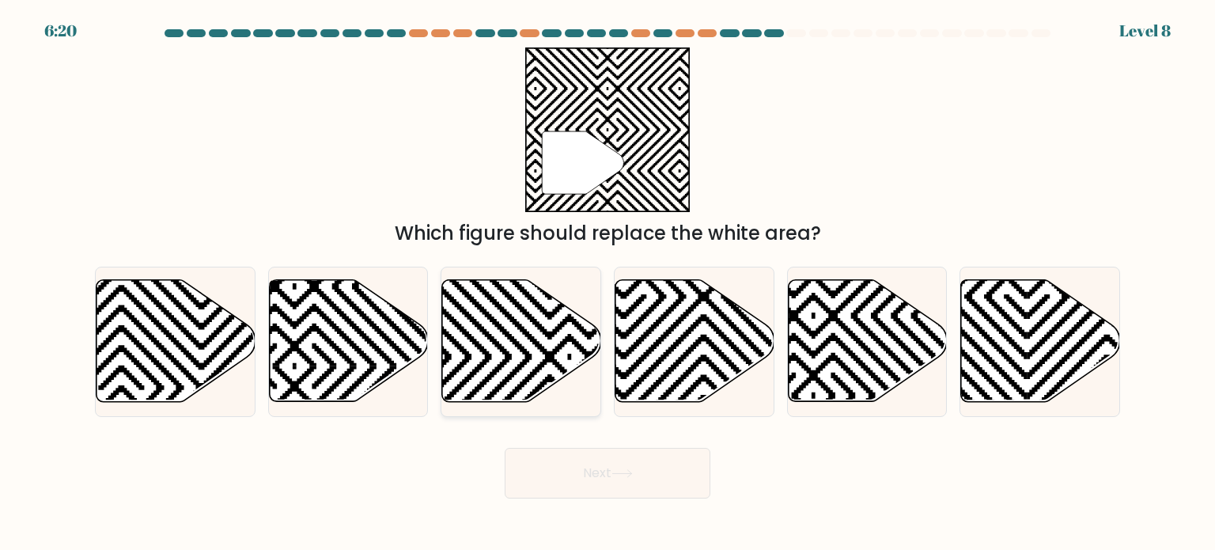
click at [529, 308] on icon at bounding box center [521, 341] width 159 height 122
click at [607, 283] on input "c." at bounding box center [607, 279] width 1 height 8
radio input "true"
click at [595, 479] on button "Next" at bounding box center [607, 473] width 206 height 51
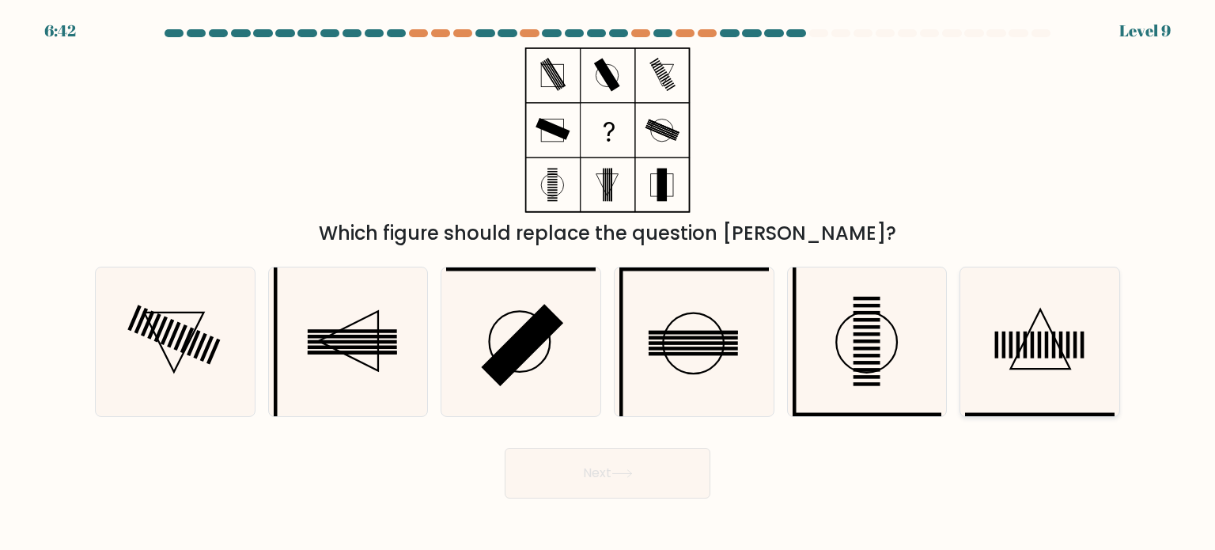
click at [1065, 363] on icon at bounding box center [1039, 341] width 149 height 149
click at [608, 283] on input "f." at bounding box center [607, 279] width 1 height 8
radio input "true"
click at [580, 482] on button "Next" at bounding box center [607, 473] width 206 height 51
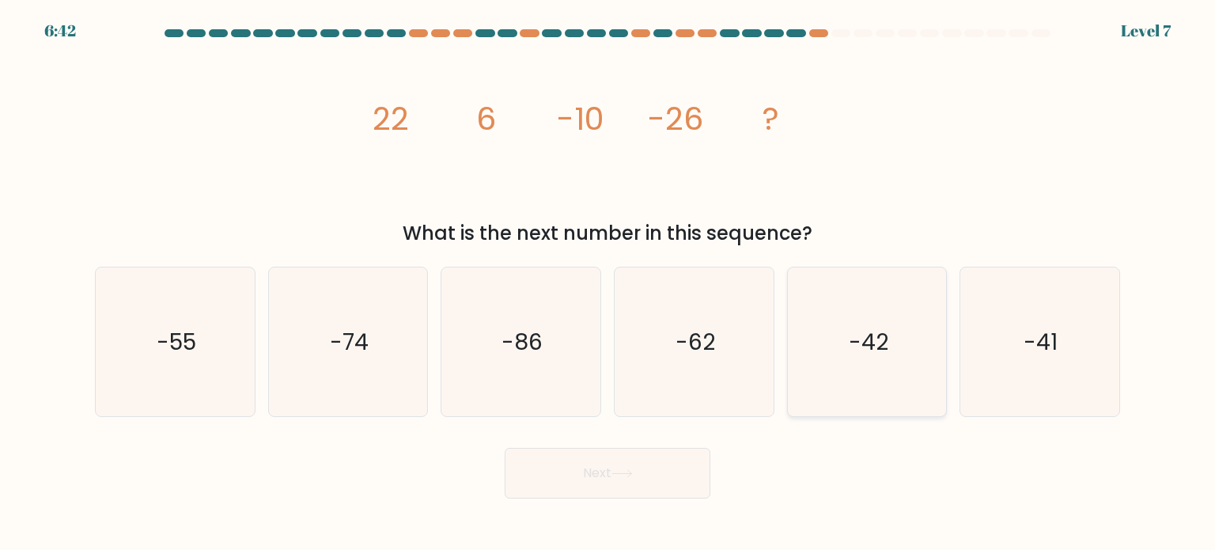
click at [889, 329] on icon "-42" at bounding box center [866, 341] width 149 height 149
click at [608, 283] on input "e. -42" at bounding box center [607, 279] width 1 height 8
radio input "true"
click at [655, 482] on button "Next" at bounding box center [607, 473] width 206 height 51
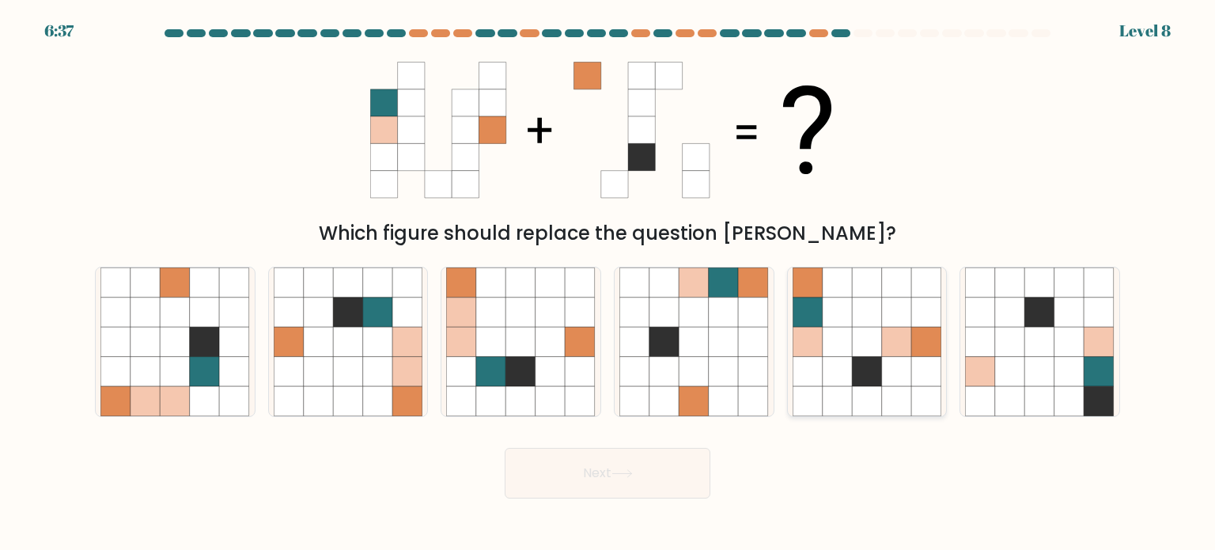
click at [889, 357] on icon at bounding box center [897, 371] width 30 height 30
click at [608, 283] on input "e." at bounding box center [607, 279] width 1 height 8
radio input "true"
click at [604, 474] on button "Next" at bounding box center [607, 473] width 206 height 51
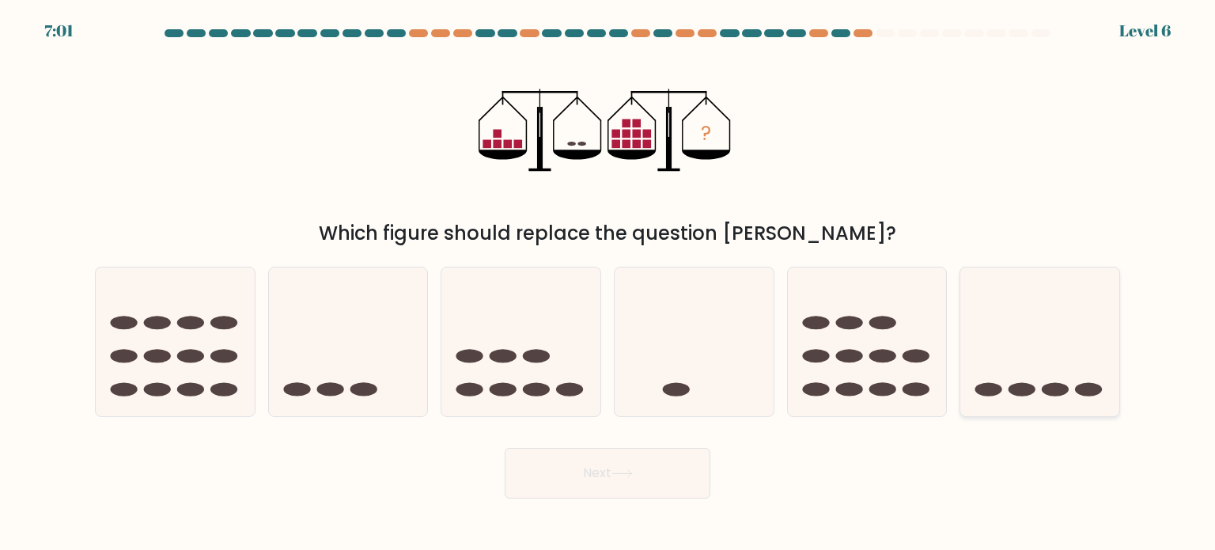
click at [998, 279] on icon at bounding box center [1039, 341] width 159 height 131
click at [608, 279] on input "f." at bounding box center [607, 279] width 1 height 8
radio input "true"
click at [632, 470] on icon at bounding box center [621, 473] width 21 height 9
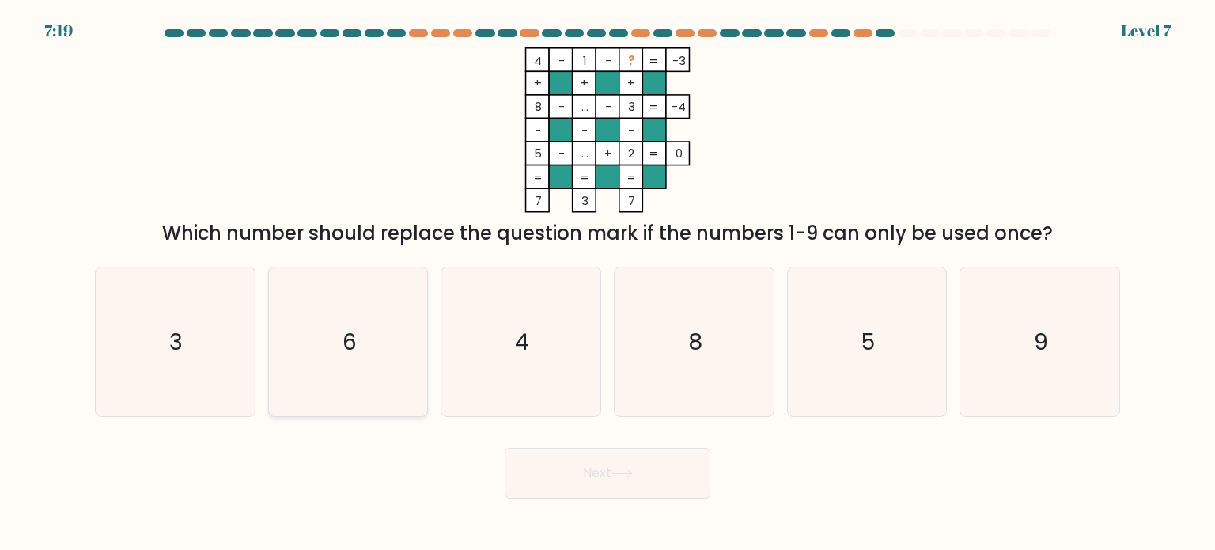
click at [387, 340] on icon "6" at bounding box center [348, 341] width 149 height 149
click at [607, 283] on input "b. 6" at bounding box center [607, 279] width 1 height 8
radio input "true"
click at [536, 477] on button "Next" at bounding box center [607, 473] width 206 height 51
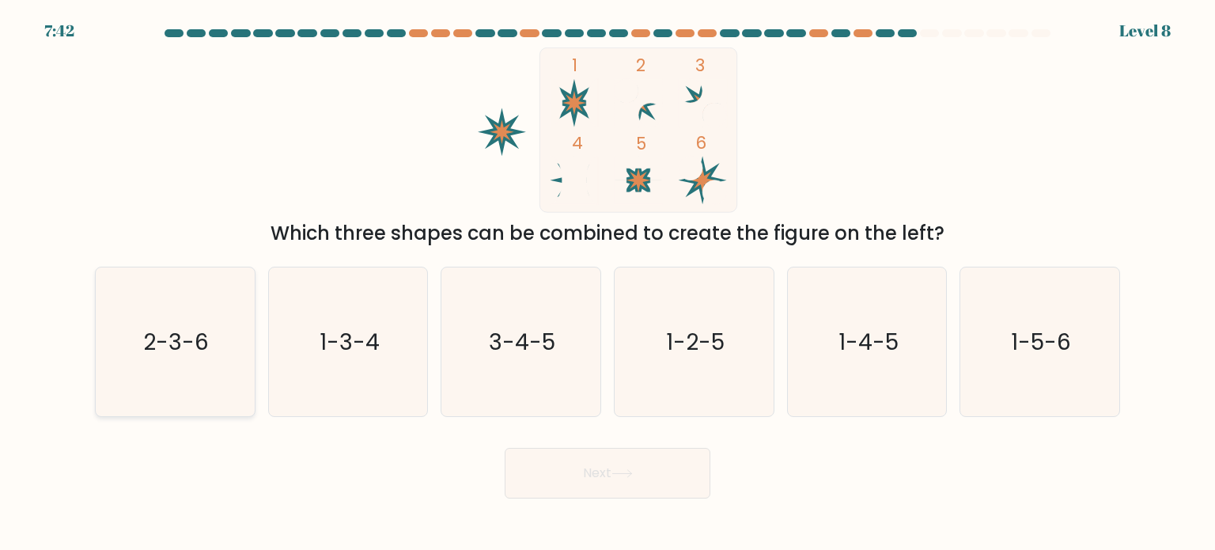
click at [210, 320] on icon "2-3-6" at bounding box center [174, 341] width 149 height 149
click at [607, 283] on input "a. 2-3-6" at bounding box center [607, 279] width 1 height 8
radio input "true"
click at [641, 487] on button "Next" at bounding box center [607, 473] width 206 height 51
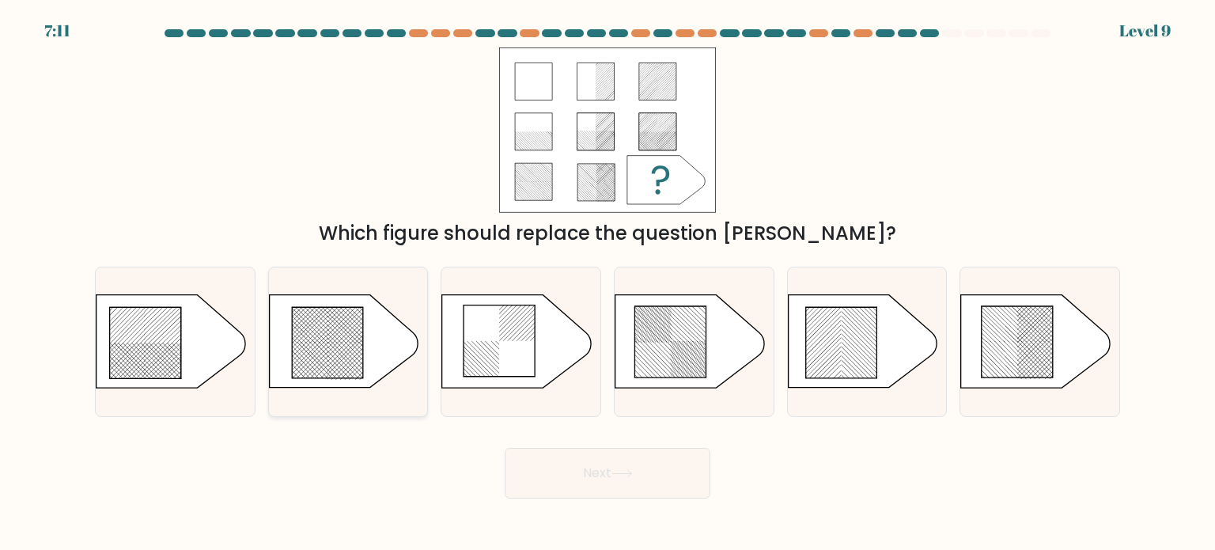
click at [357, 353] on icon at bounding box center [327, 343] width 71 height 71
click at [607, 283] on input "b." at bounding box center [607, 279] width 1 height 8
radio input "true"
click at [680, 490] on button "Next" at bounding box center [607, 473] width 206 height 51
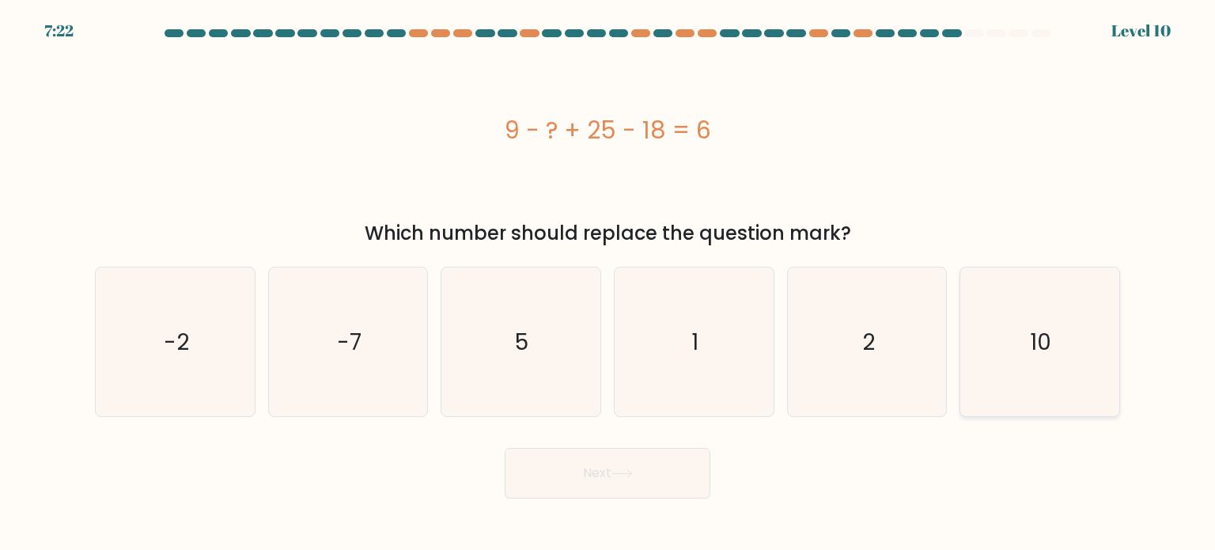
click at [1044, 285] on icon "10" at bounding box center [1039, 341] width 149 height 149
click at [608, 283] on input "f. 10" at bounding box center [607, 279] width 1 height 8
radio input "true"
click at [572, 489] on button "Next" at bounding box center [607, 473] width 206 height 51
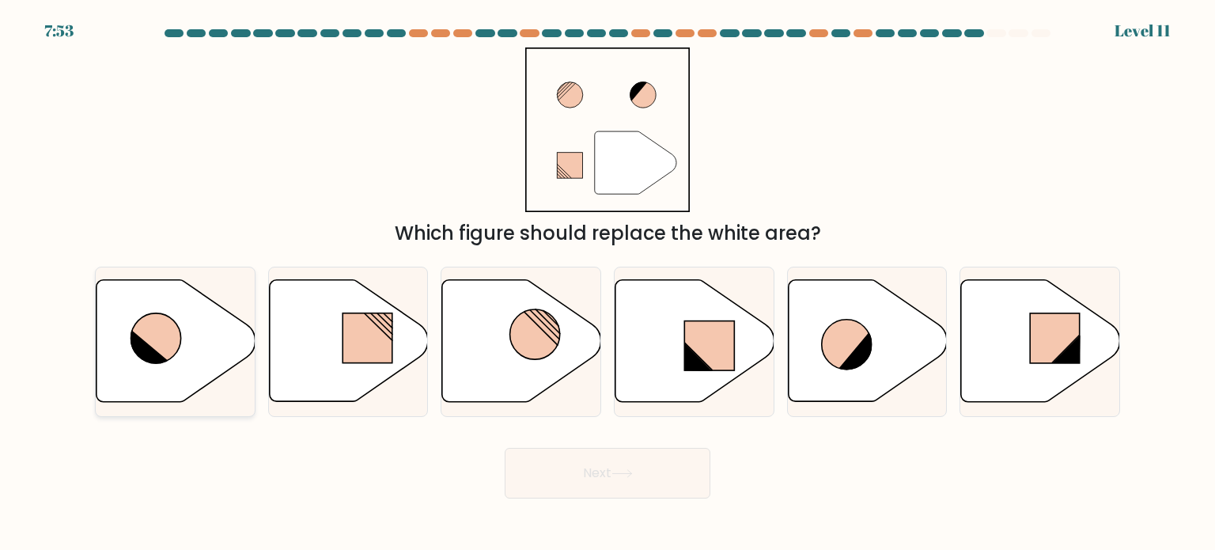
click at [127, 346] on icon at bounding box center [175, 341] width 159 height 122
click at [607, 283] on input "a." at bounding box center [607, 279] width 1 height 8
radio input "true"
click at [639, 483] on button "Next" at bounding box center [607, 473] width 206 height 51
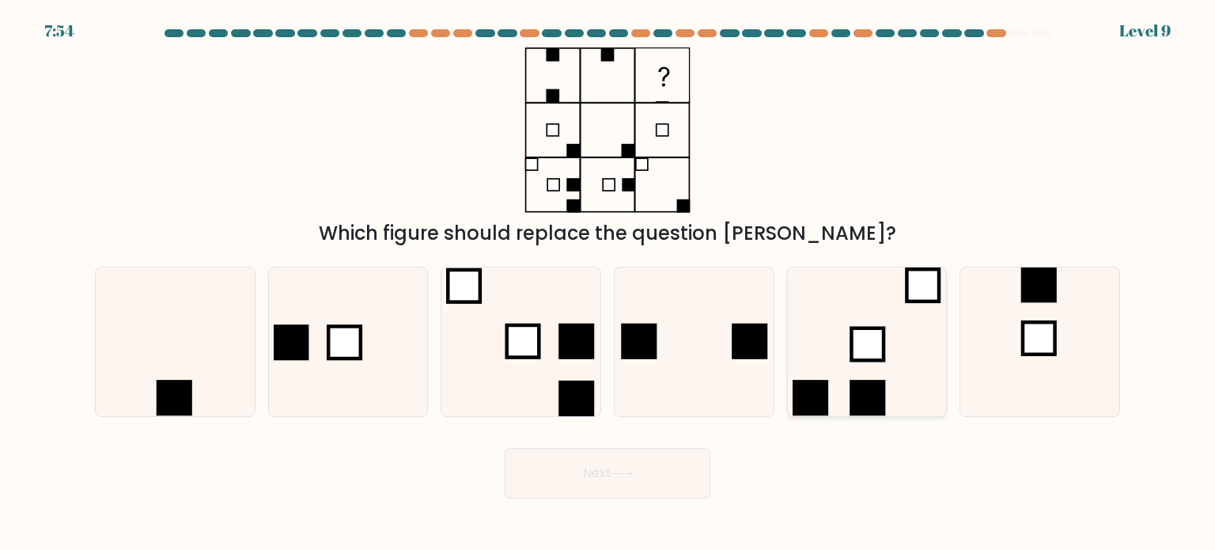
click at [854, 308] on icon at bounding box center [866, 341] width 149 height 149
click at [608, 283] on input "e." at bounding box center [607, 279] width 1 height 8
radio input "true"
click at [664, 473] on button "Next" at bounding box center [607, 473] width 206 height 51
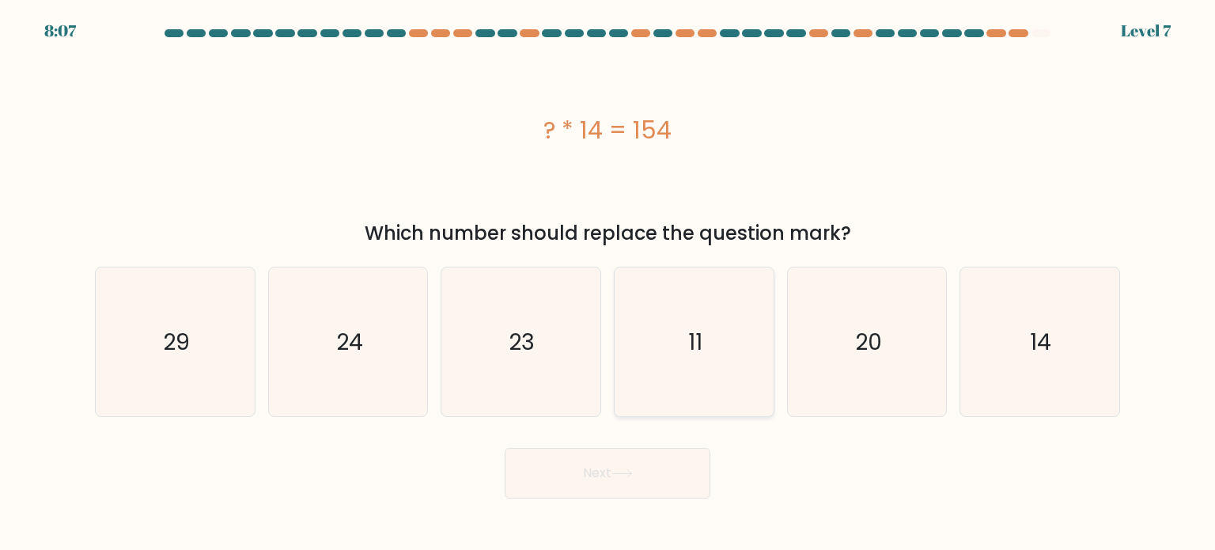
click at [699, 346] on text "11" at bounding box center [695, 341] width 14 height 32
click at [608, 283] on input "d. 11" at bounding box center [607, 279] width 1 height 8
radio input "true"
click at [640, 487] on button "Next" at bounding box center [607, 473] width 206 height 51
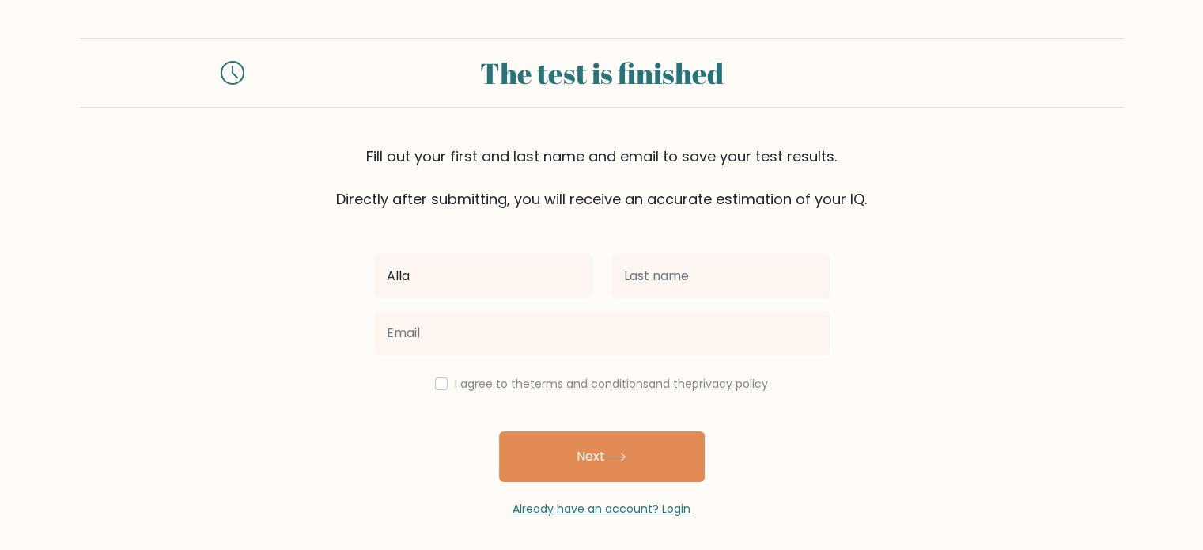
type input "Allan Jae"
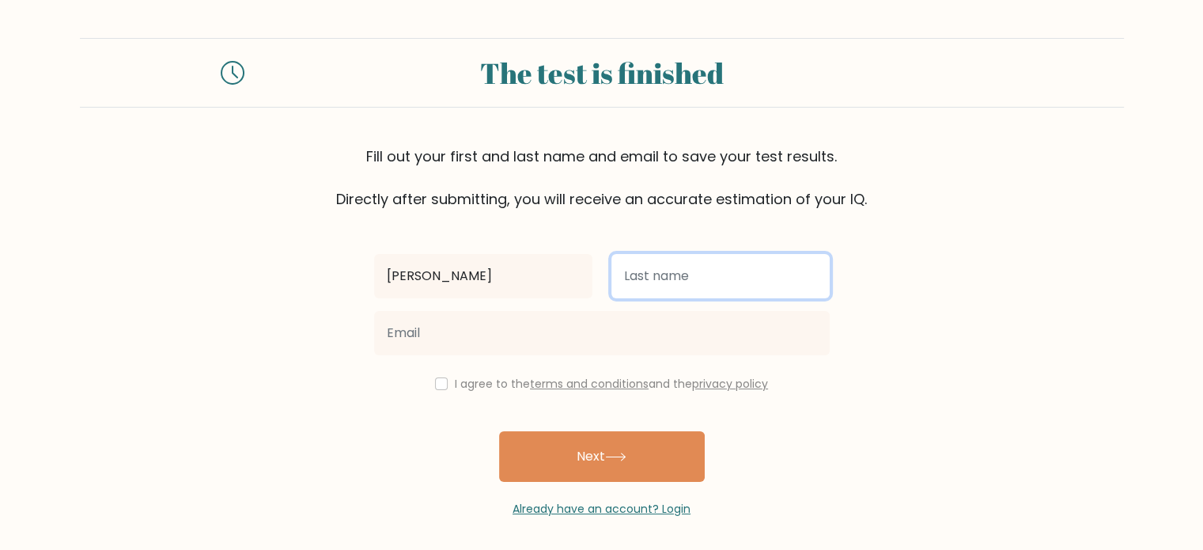
click at [710, 264] on input "text" at bounding box center [720, 276] width 218 height 44
type input "Eparwa"
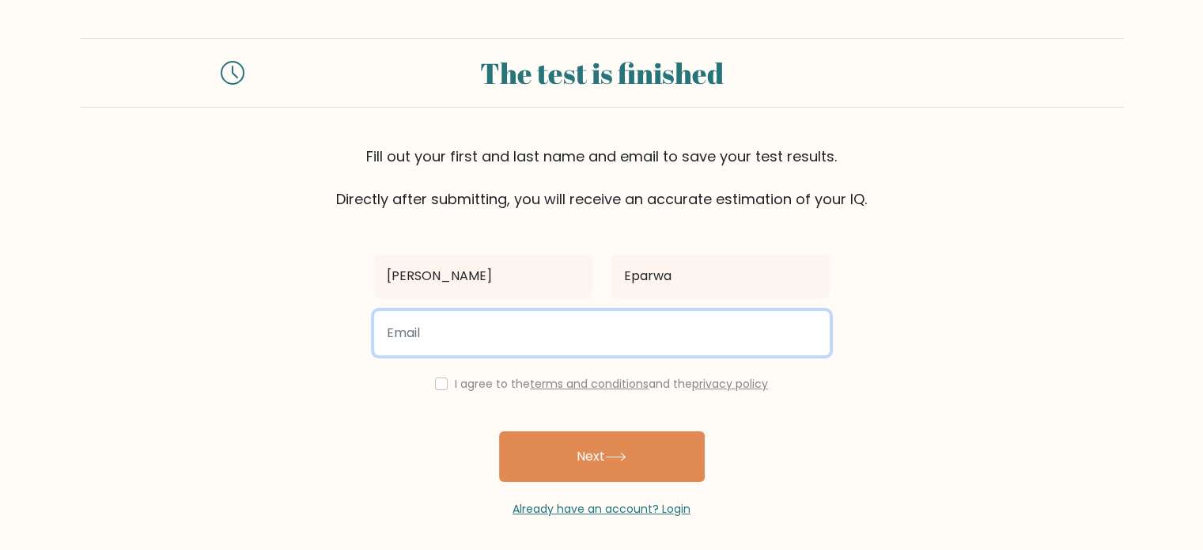
click at [566, 331] on input "email" at bounding box center [601, 333] width 455 height 44
type input "eparwaallanjae@gmail.com"
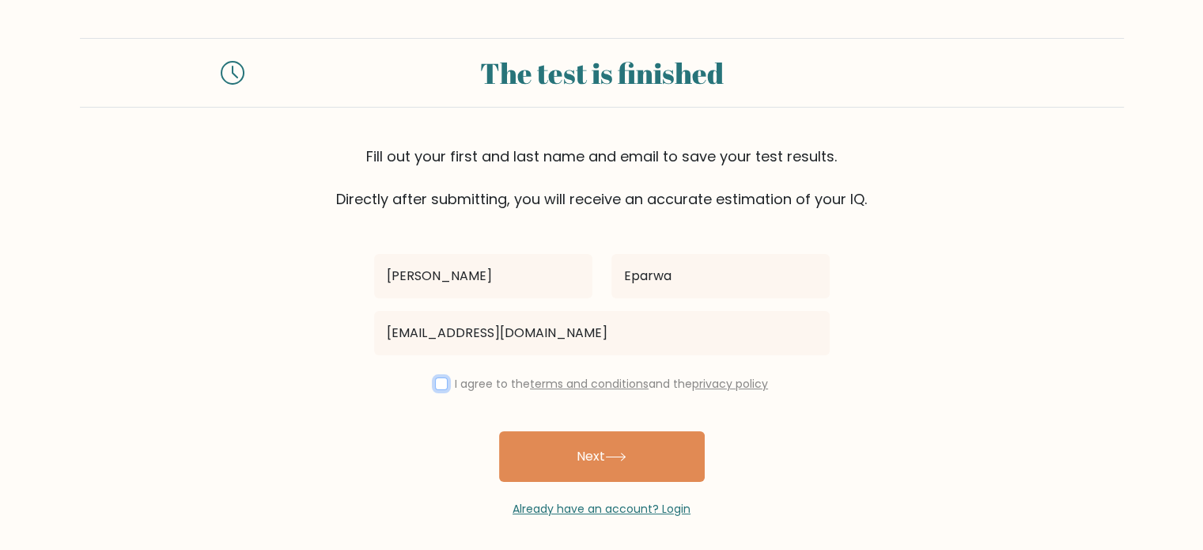
click at [442, 385] on input "checkbox" at bounding box center [441, 383] width 13 height 13
checkbox input "true"
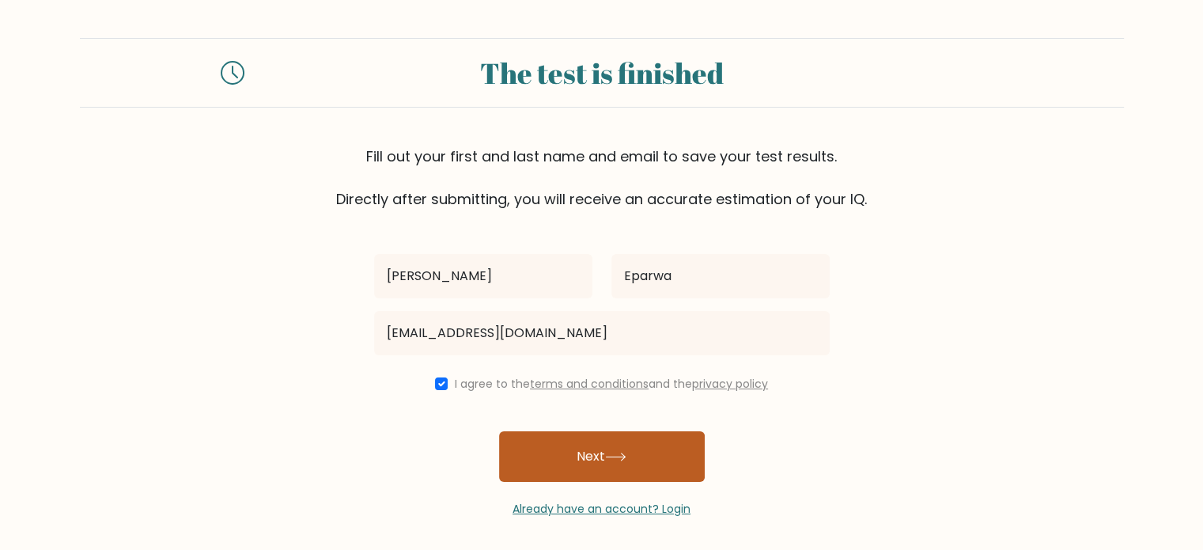
click at [535, 436] on button "Next" at bounding box center [602, 456] width 206 height 51
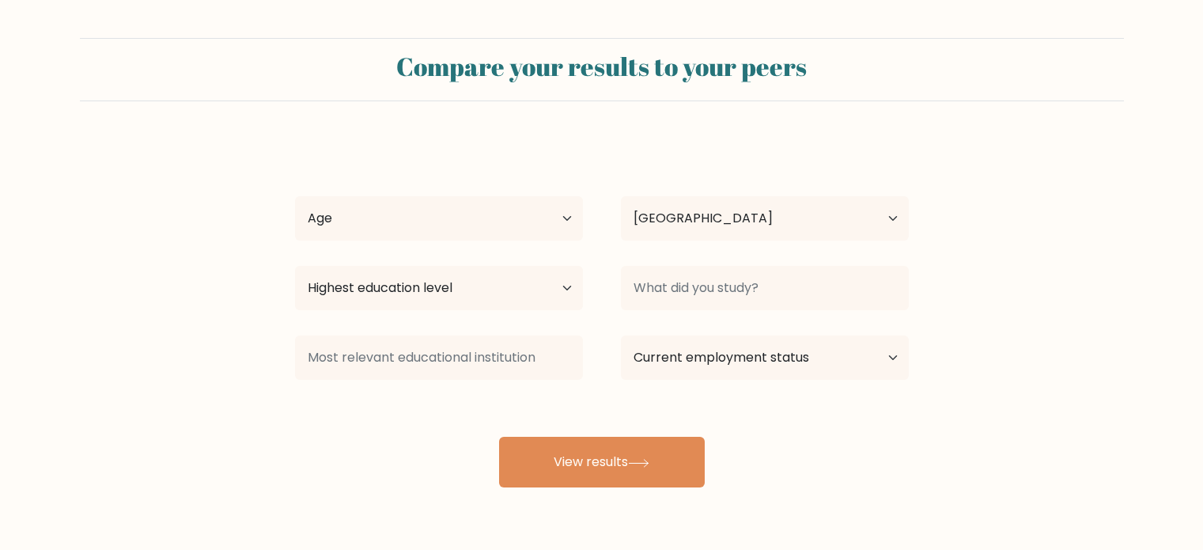
select select "PH"
click at [510, 219] on select "Age Under [DEMOGRAPHIC_DATA] [DEMOGRAPHIC_DATA] [DEMOGRAPHIC_DATA] [DEMOGRAPHIC…" at bounding box center [439, 218] width 288 height 44
select select "18_24"
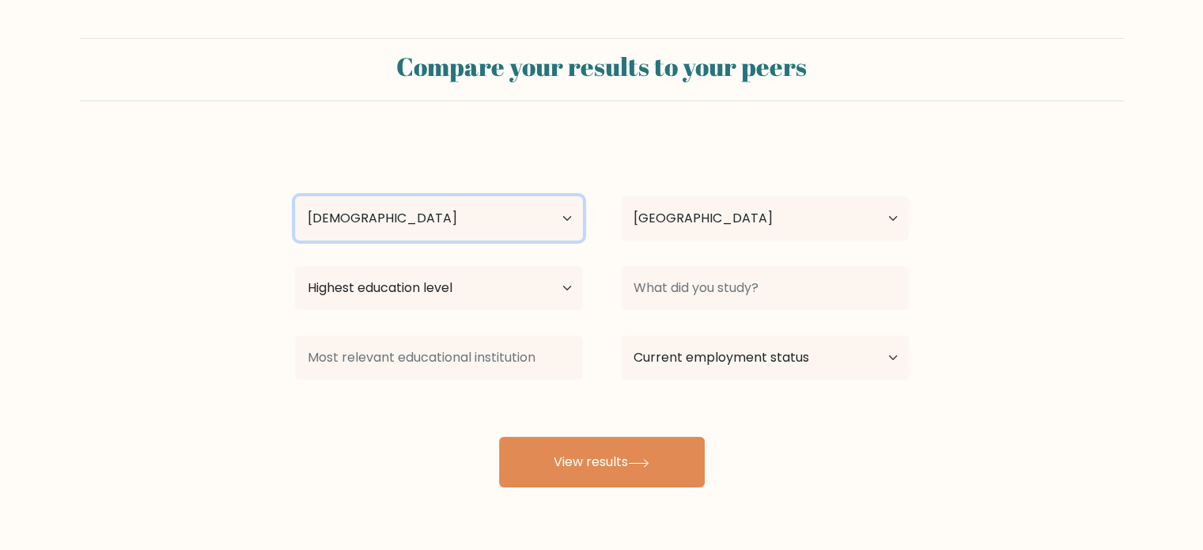
click at [295, 196] on select "Age Under [DEMOGRAPHIC_DATA] [DEMOGRAPHIC_DATA] [DEMOGRAPHIC_DATA] [DEMOGRAPHIC…" at bounding box center [439, 218] width 288 height 44
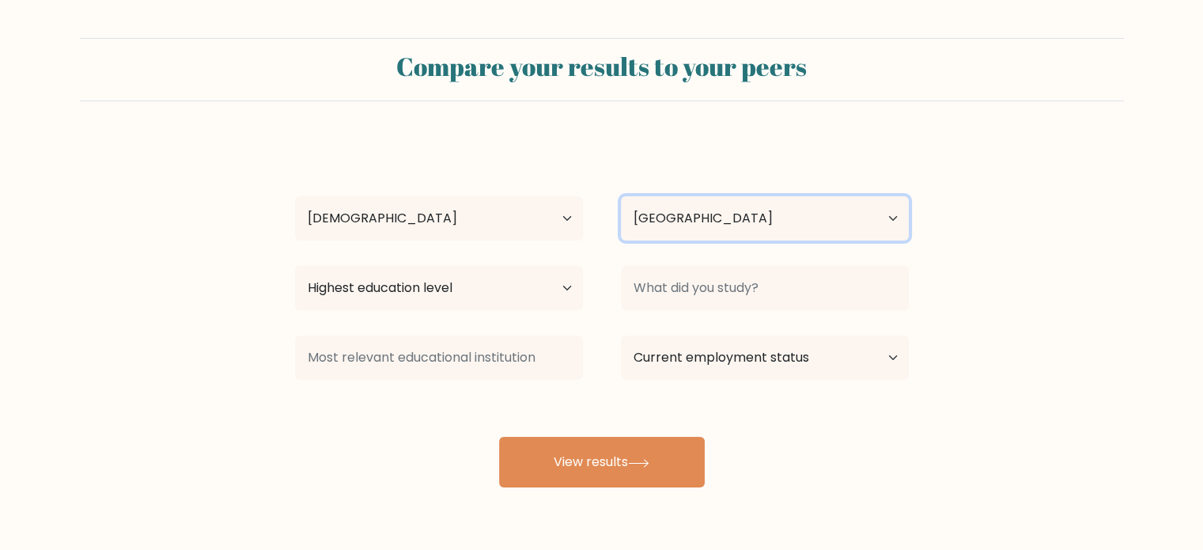
click at [678, 213] on select "Country [GEOGRAPHIC_DATA] [GEOGRAPHIC_DATA] [GEOGRAPHIC_DATA] [US_STATE] [GEOGR…" at bounding box center [765, 218] width 288 height 44
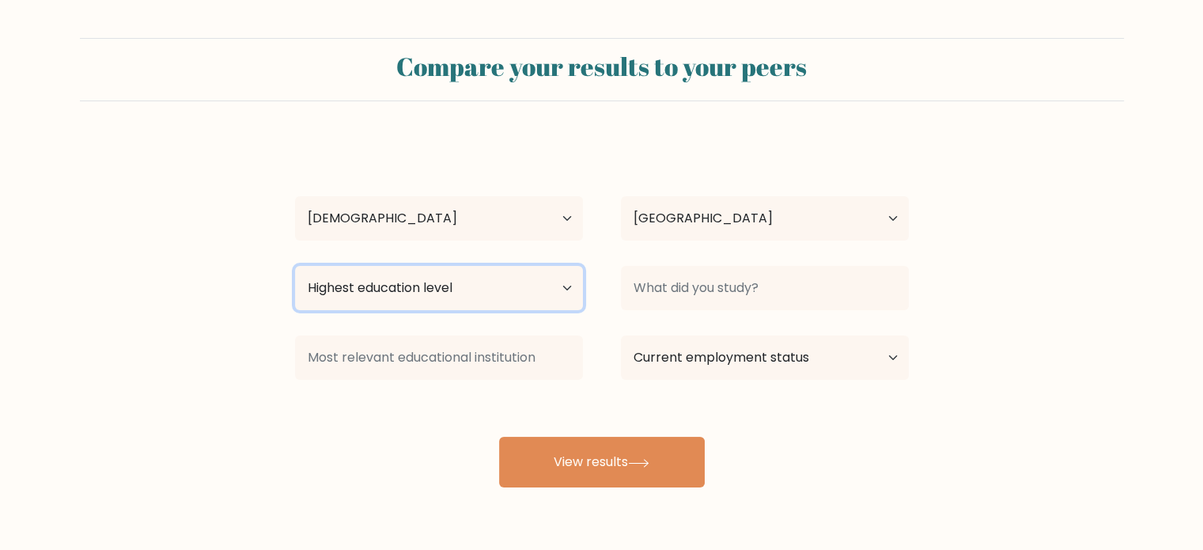
click at [439, 306] on select "Highest education level No schooling Primary Lower Secondary Upper Secondary Oc…" at bounding box center [439, 288] width 288 height 44
select select "bachelors_degree"
click at [295, 266] on select "Highest education level No schooling Primary Lower Secondary Upper Secondary Oc…" at bounding box center [439, 288] width 288 height 44
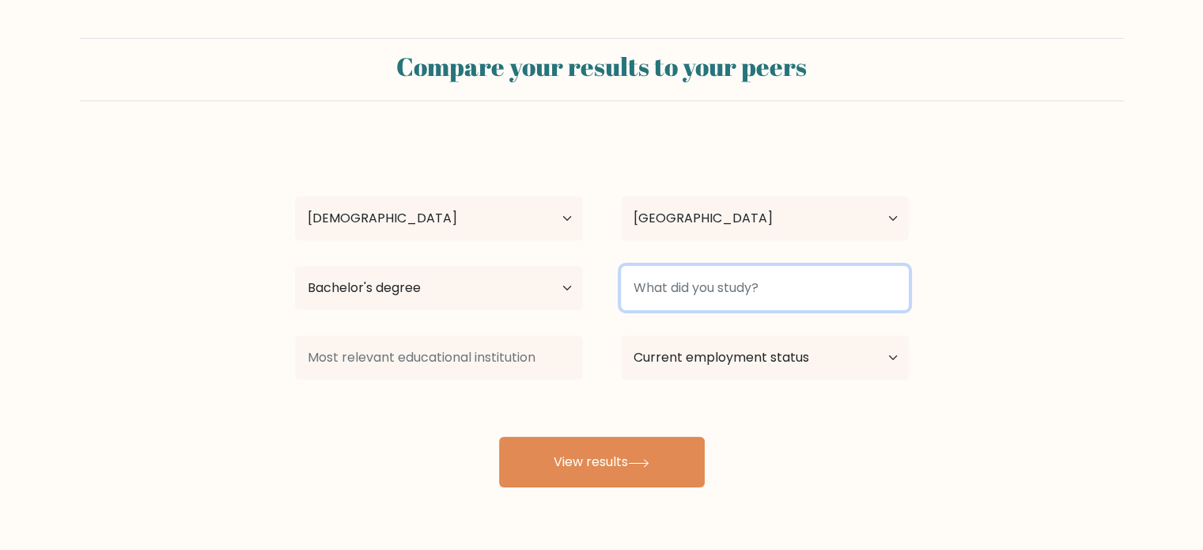
click at [804, 289] on input at bounding box center [765, 288] width 288 height 44
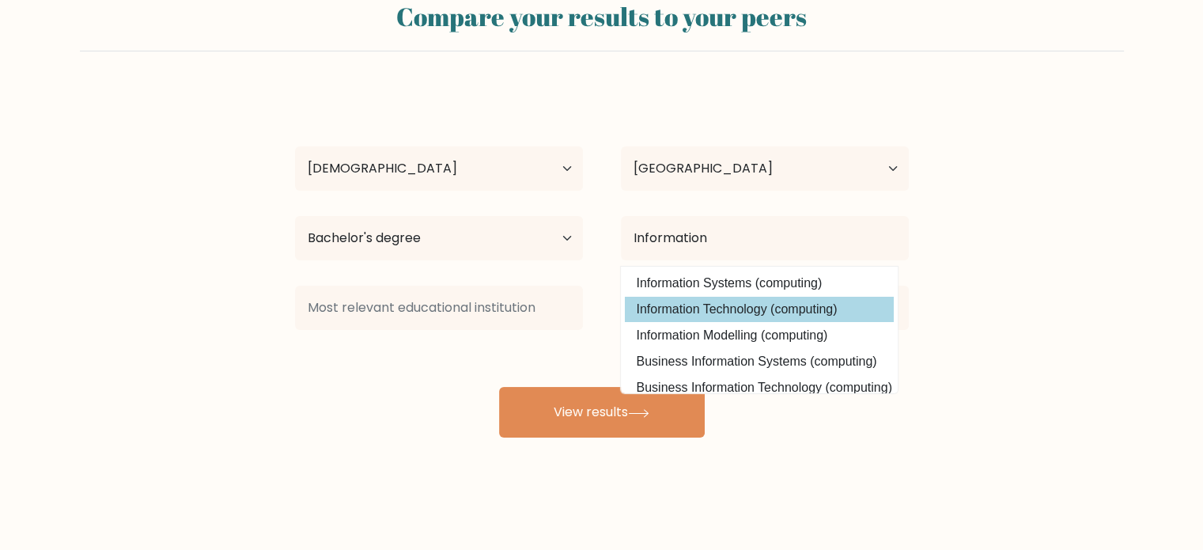
click at [784, 309] on div "Allan Jae Eparwa Age Under 18 years old 18-24 years old 25-34 years old 35-44 y…" at bounding box center [601, 263] width 633 height 348
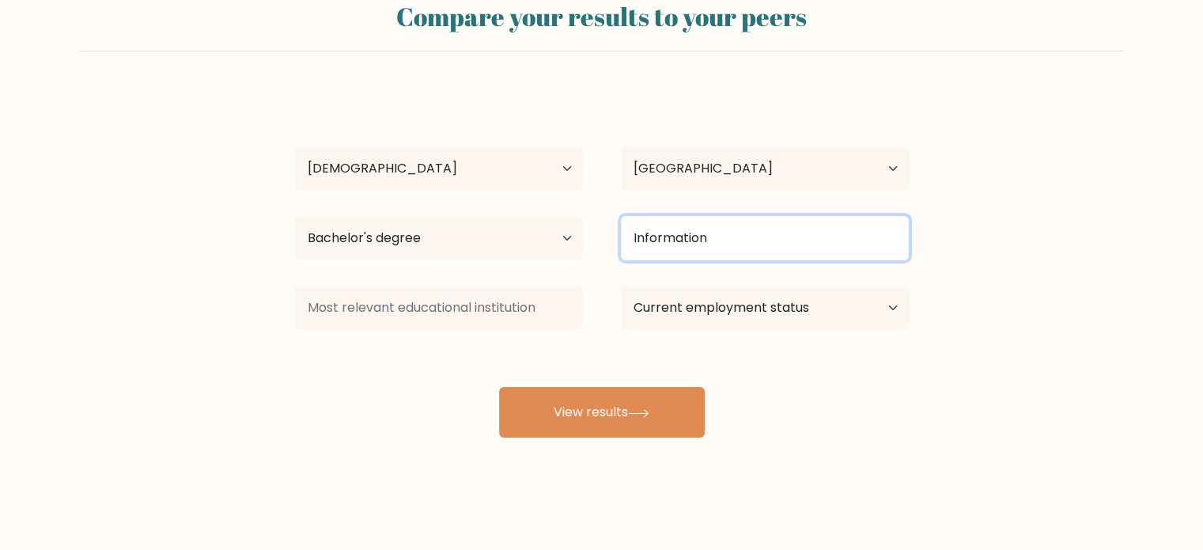
click at [736, 229] on input "Information" at bounding box center [765, 238] width 288 height 44
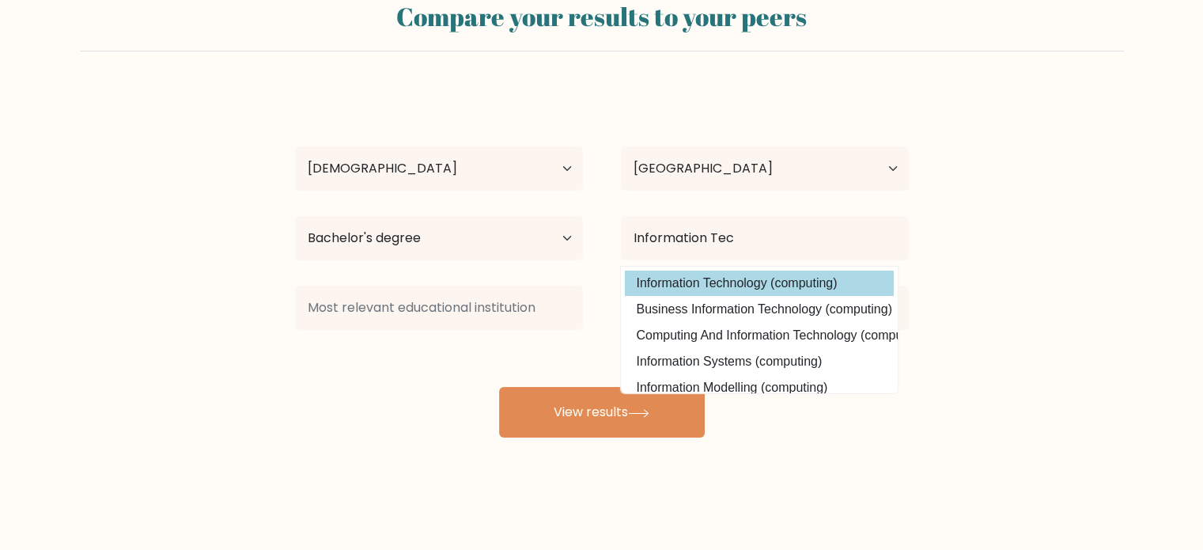
click at [708, 288] on div "Allan Jae Eparwa Age Under 18 years old 18-24 years old 25-34 years old 35-44 y…" at bounding box center [601, 263] width 633 height 348
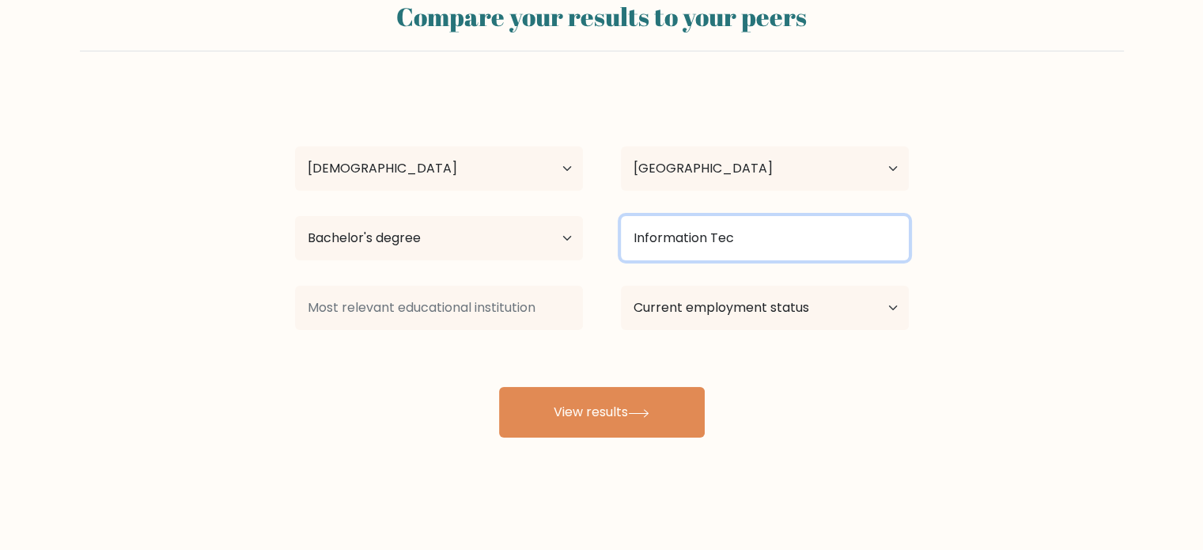
click at [748, 245] on input "Information Tec" at bounding box center [765, 238] width 288 height 44
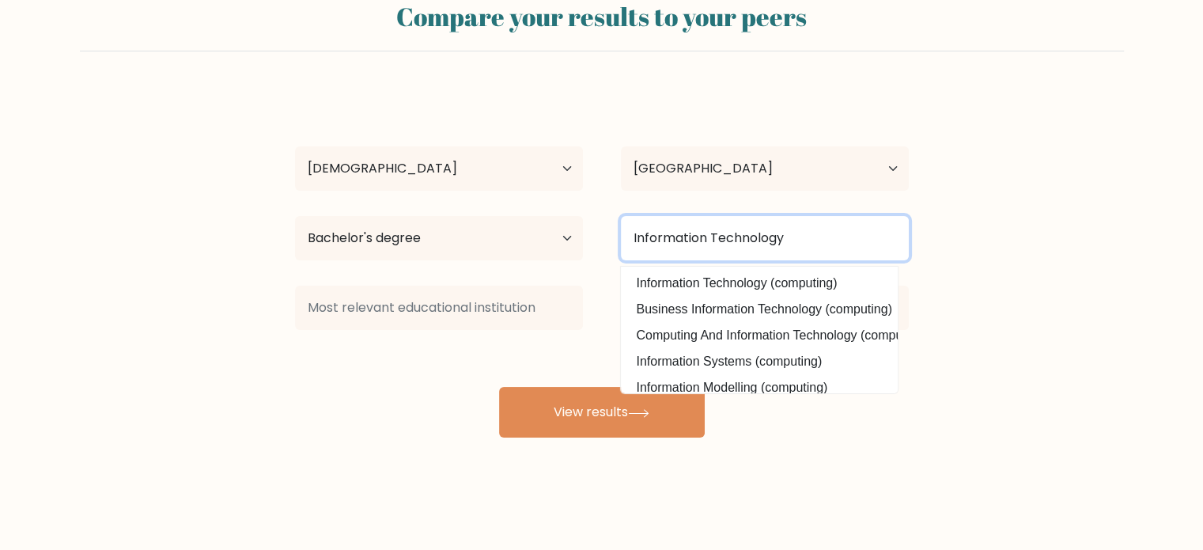
type input "Information Technology"
click at [499, 387] on button "View results" at bounding box center [602, 412] width 206 height 51
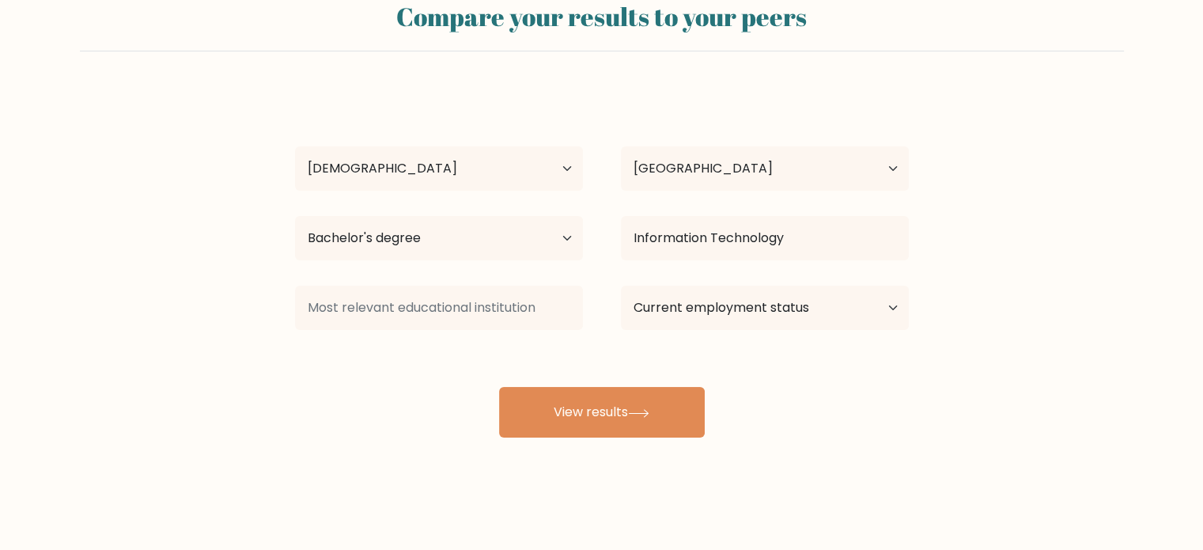
click at [304, 390] on div "Allan Jae Eparwa Age Under 18 years old 18-24 years old 25-34 years old 35-44 y…" at bounding box center [601, 263] width 633 height 348
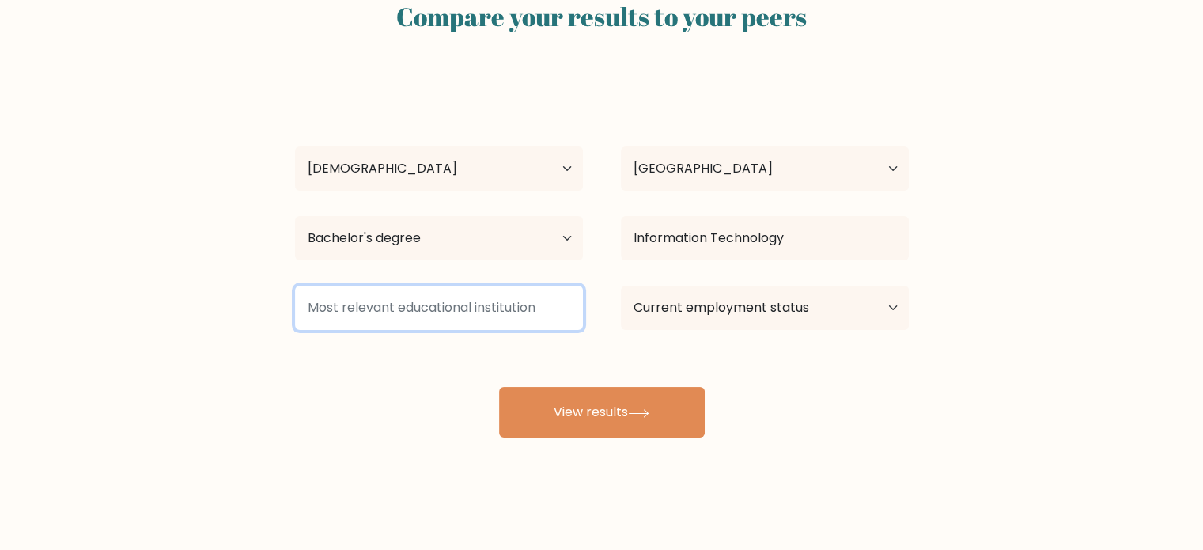
click at [385, 321] on input at bounding box center [439, 307] width 288 height 44
click at [338, 314] on input "Collage" at bounding box center [439, 307] width 288 height 44
type input "College"
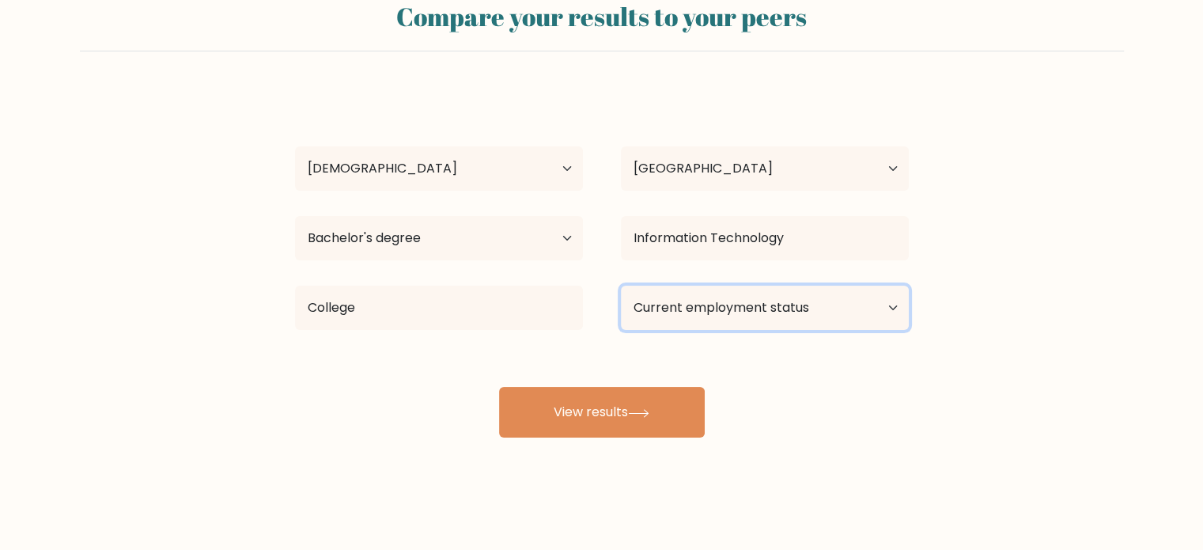
click at [758, 315] on select "Current employment status Employed Student Retired Other / prefer not to answer" at bounding box center [765, 307] width 288 height 44
click at [621, 285] on select "Current employment status Employed Student Retired Other / prefer not to answer" at bounding box center [765, 307] width 288 height 44
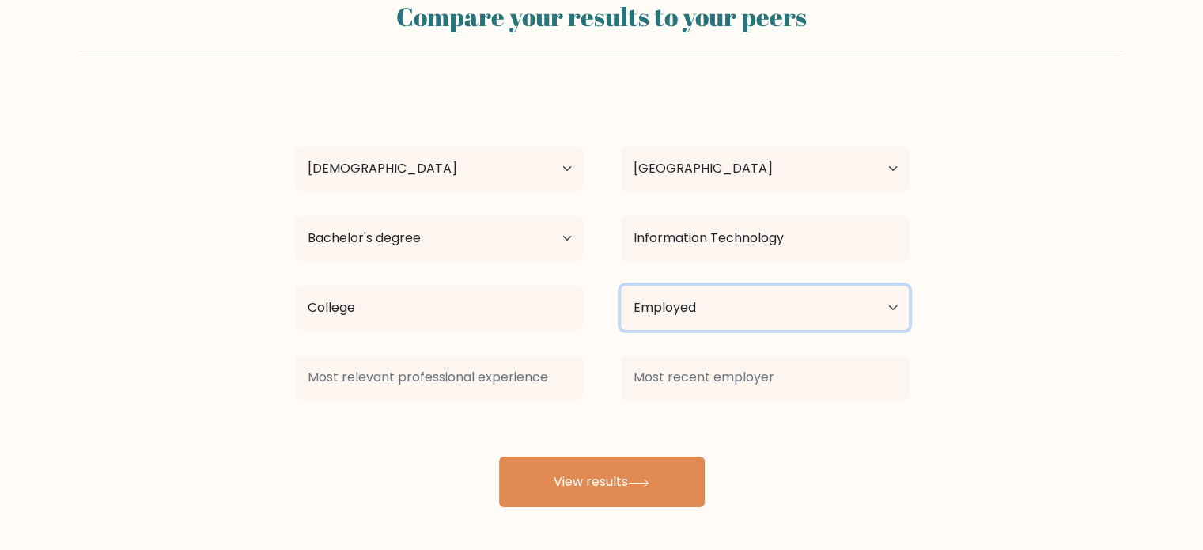
click at [734, 312] on select "Current employment status Employed Student Retired Other / prefer not to answer" at bounding box center [765, 307] width 288 height 44
select select "student"
click at [621, 285] on select "Current employment status Employed Student Retired Other / prefer not to answer" at bounding box center [765, 307] width 288 height 44
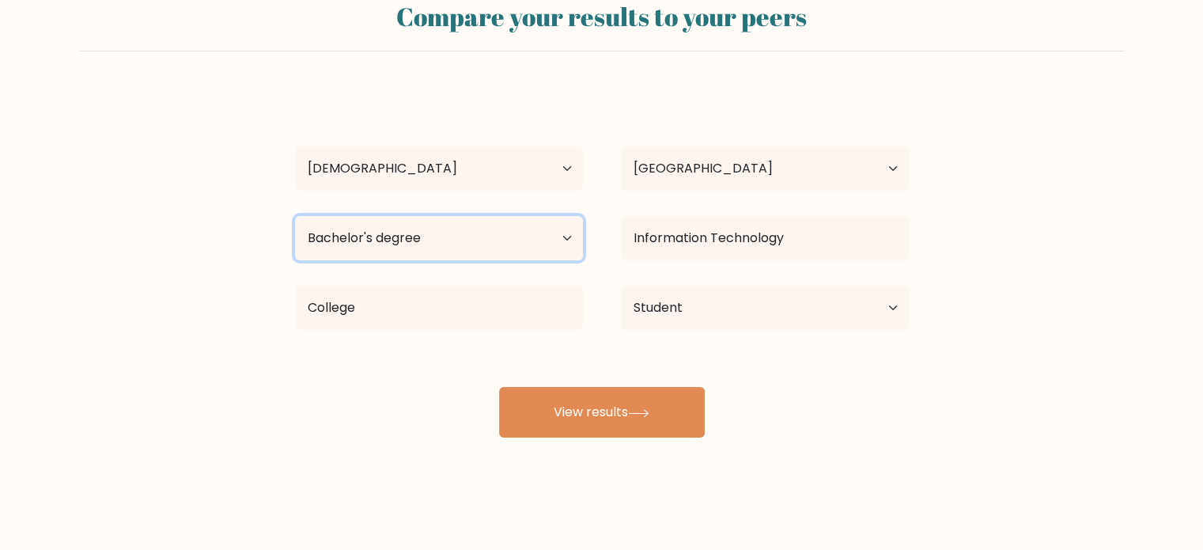
click at [478, 253] on select "Highest education level No schooling Primary Lower Secondary Upper Secondary Oc…" at bounding box center [439, 238] width 288 height 44
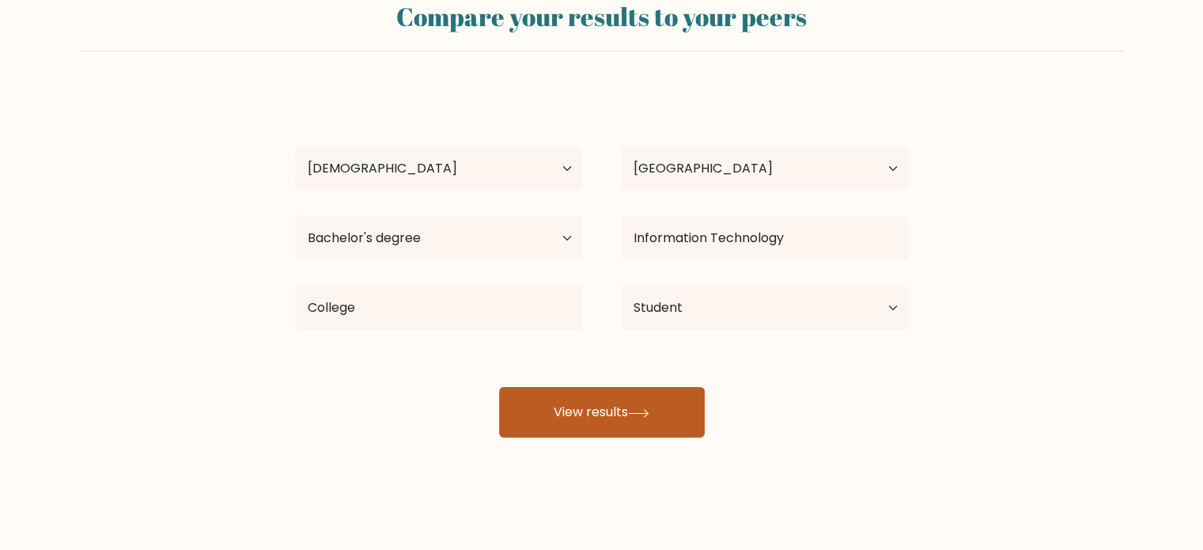
click at [595, 417] on button "View results" at bounding box center [602, 412] width 206 height 51
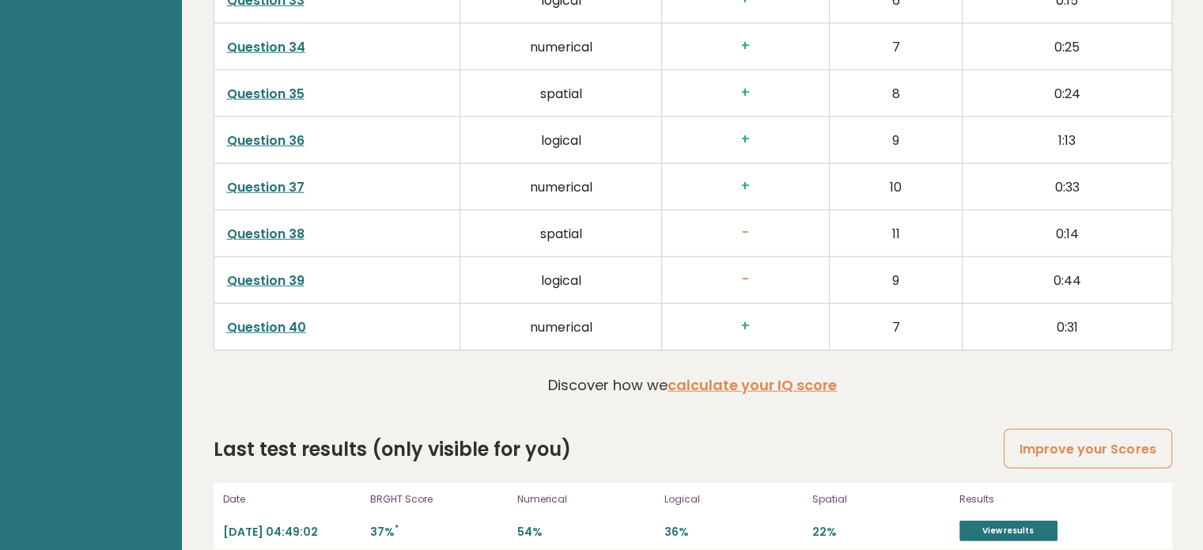
scroll to position [4066, 0]
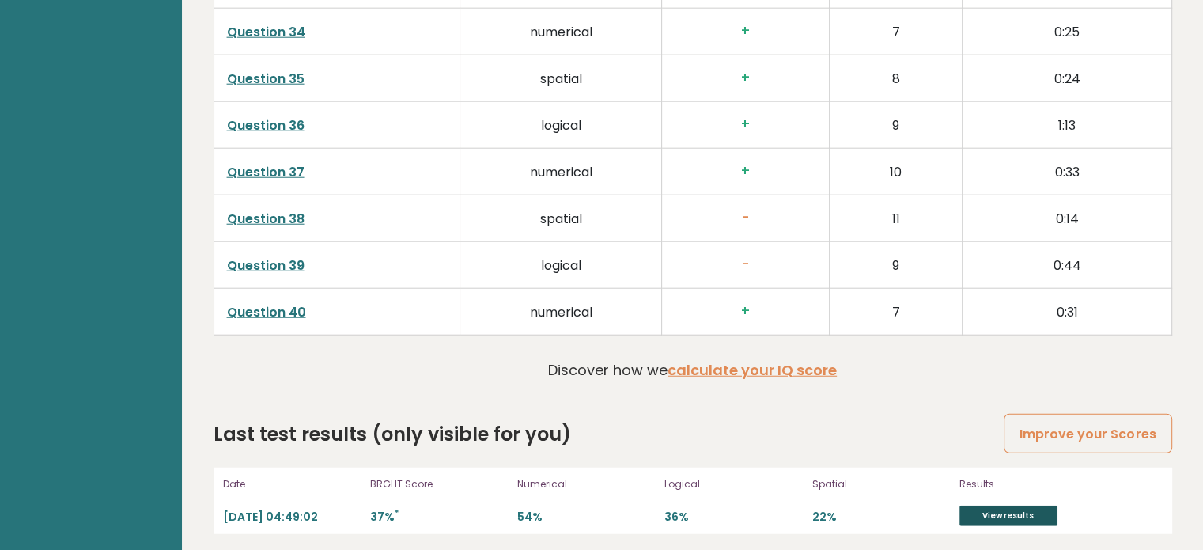
click at [986, 512] on link "View results" at bounding box center [1008, 515] width 98 height 21
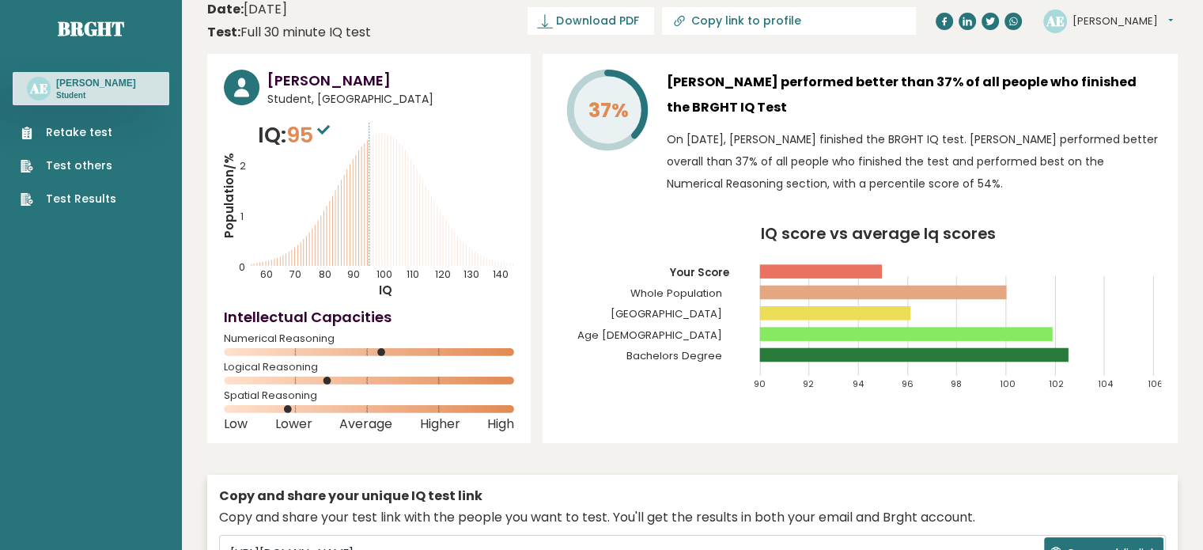
scroll to position [0, 0]
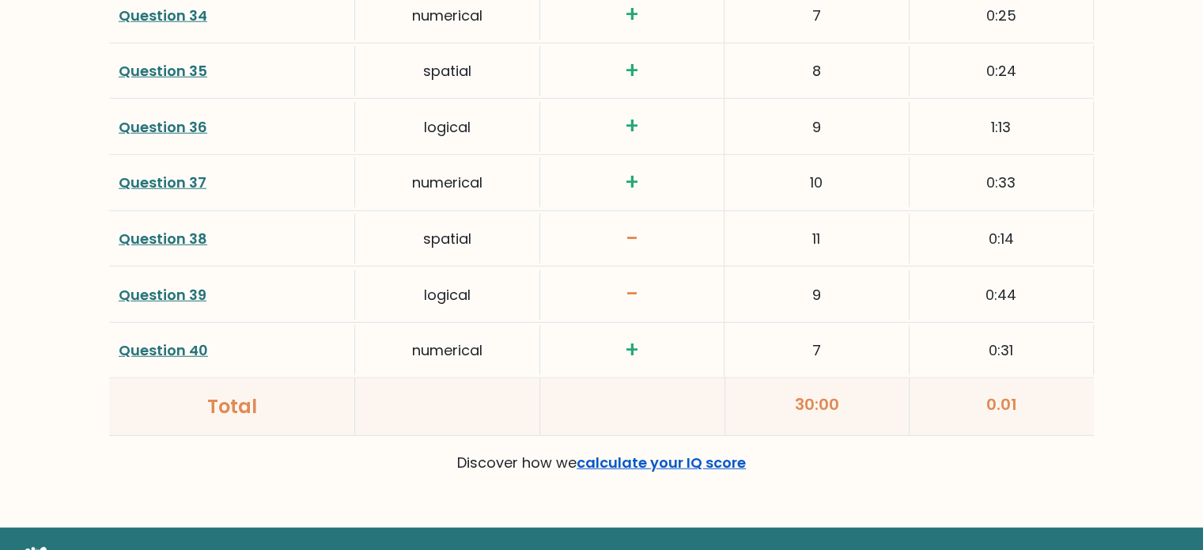
scroll to position [4211, 0]
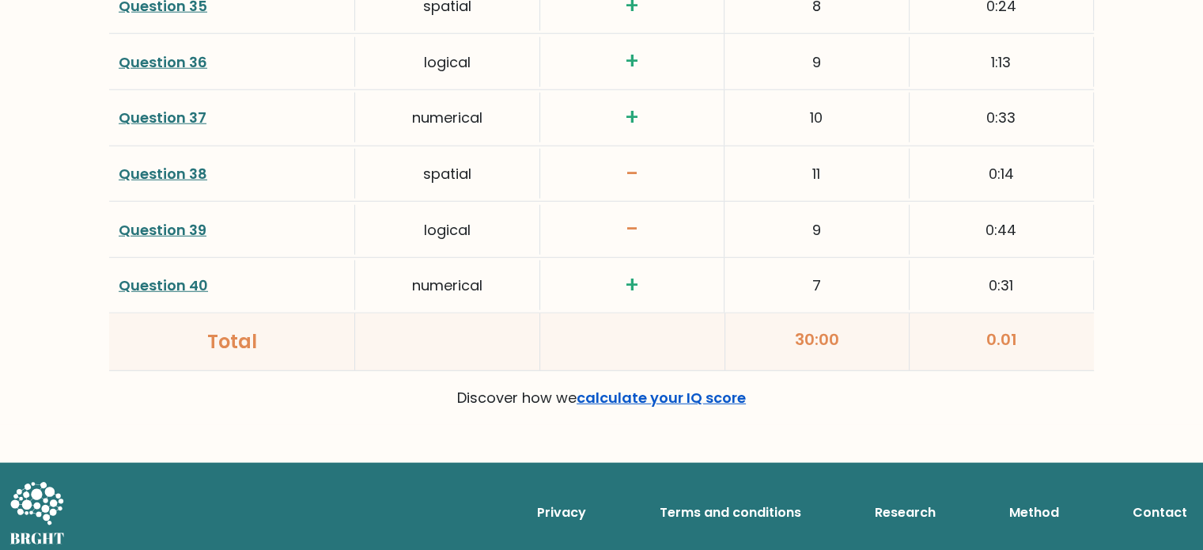
click at [686, 394] on link "calculate your IQ score" at bounding box center [660, 397] width 169 height 20
